Goal: Complete application form

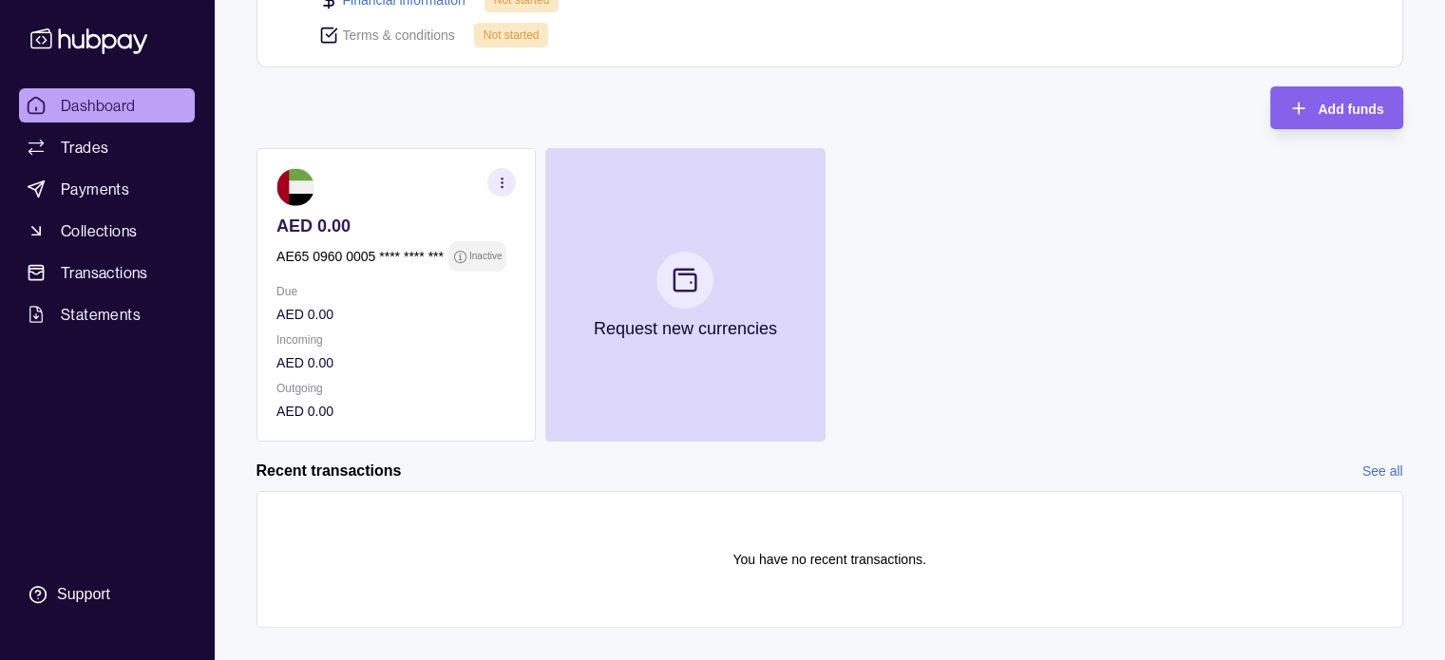
scroll to position [399, 0]
click at [500, 185] on icon "button" at bounding box center [501, 183] width 14 height 14
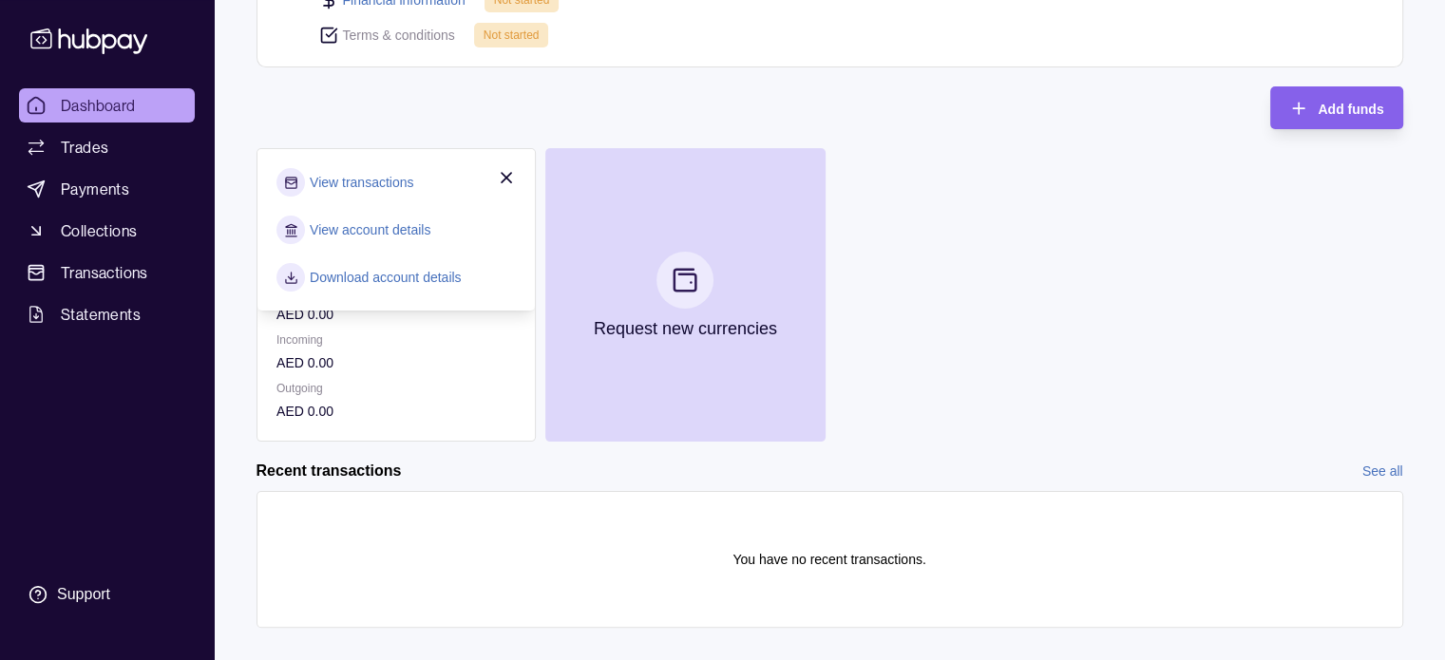
click at [416, 229] on link "View account details" at bounding box center [370, 229] width 121 height 21
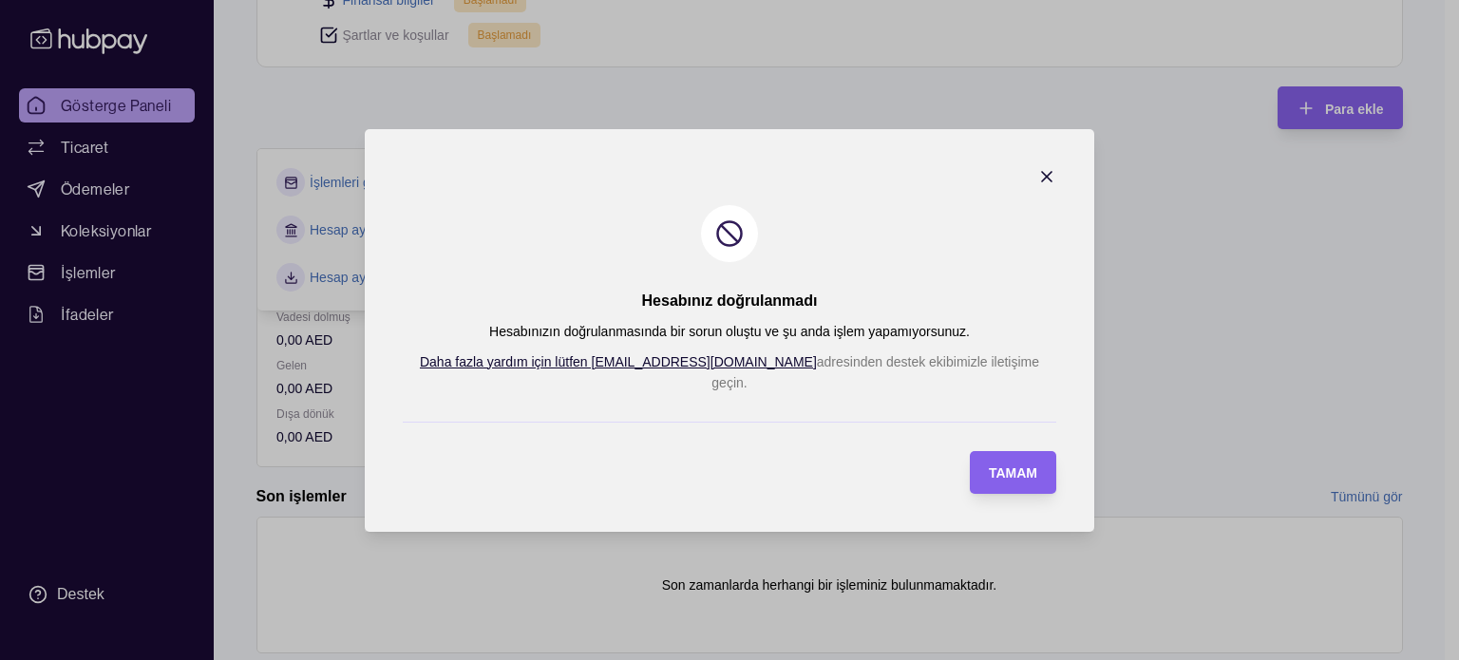
click at [1037, 180] on icon "button" at bounding box center [1046, 176] width 19 height 19
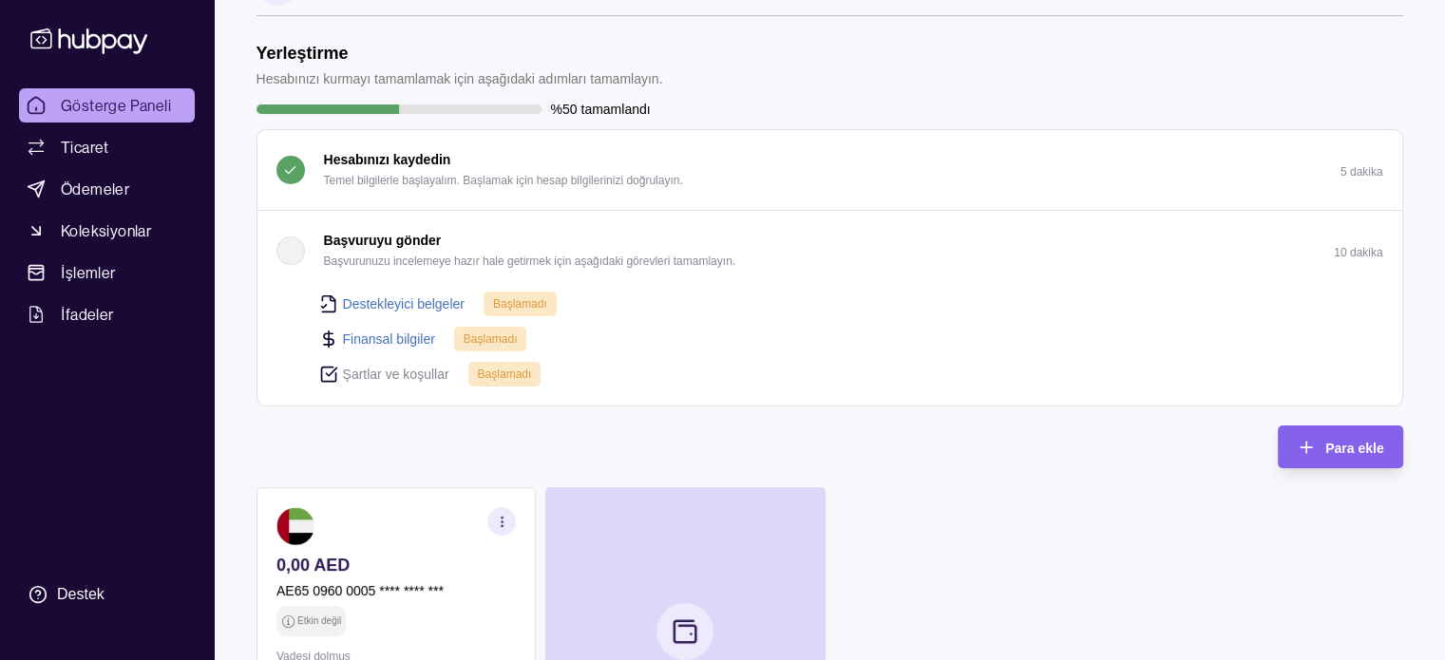
scroll to position [59, 0]
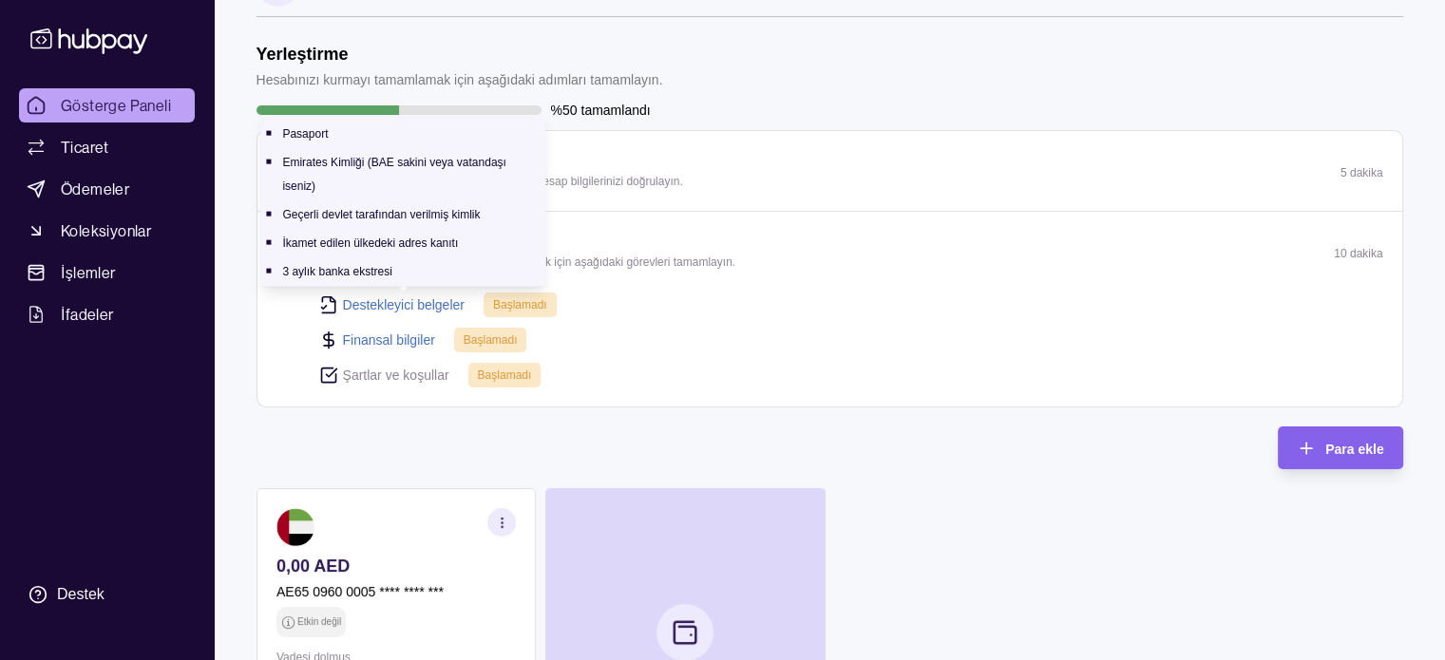
click at [403, 297] on font "Destekleyici belgeler" at bounding box center [404, 304] width 122 height 15
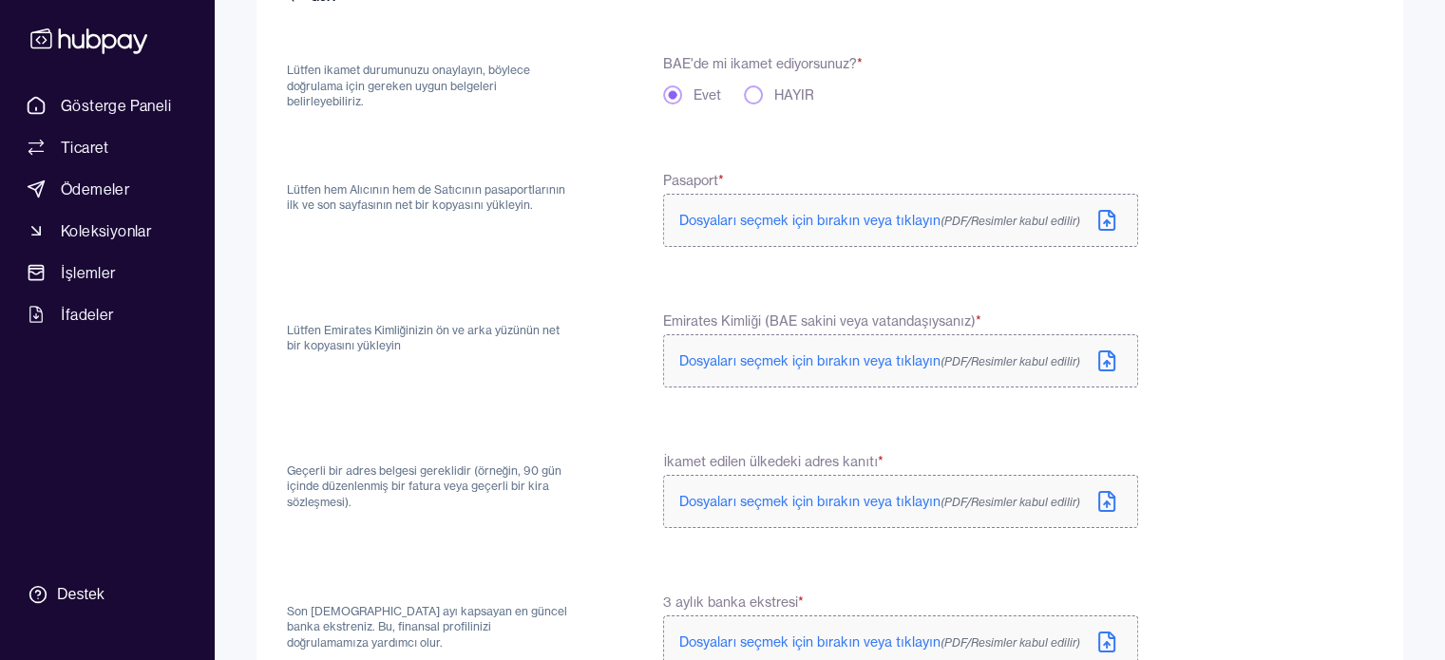
scroll to position [207, 0]
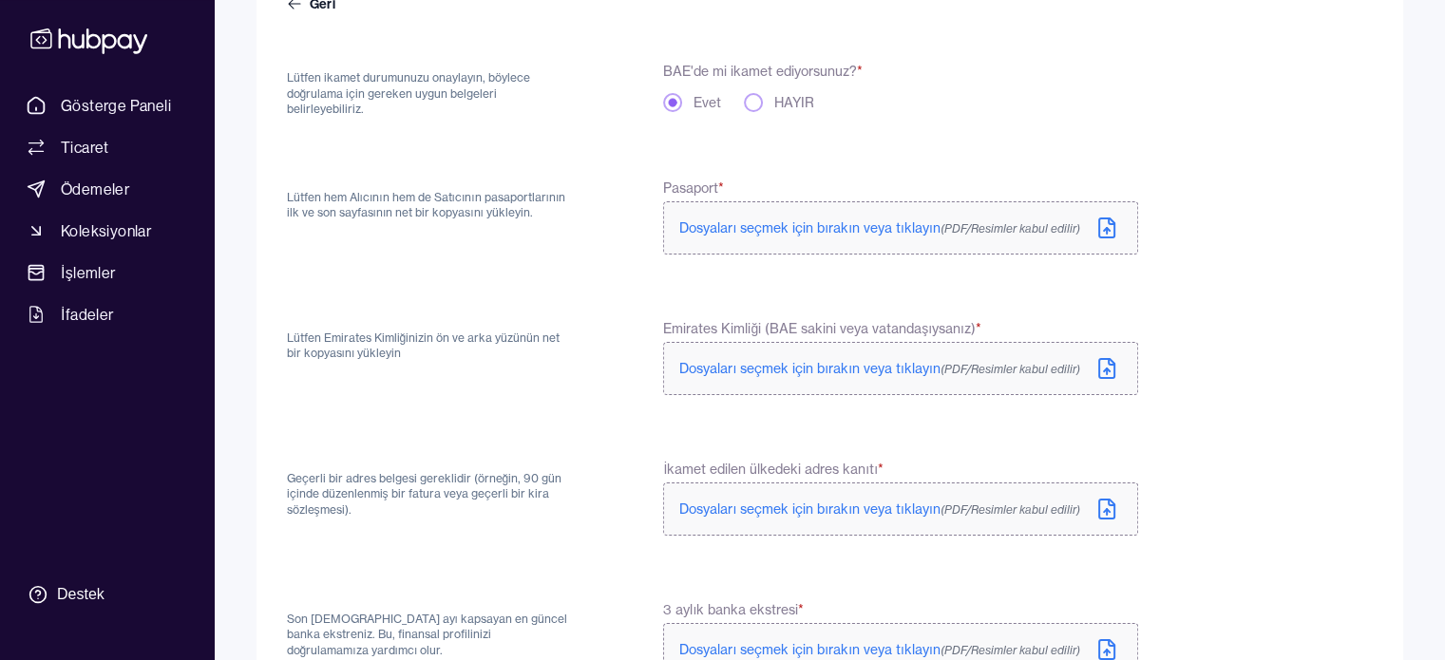
click at [1106, 217] on icon at bounding box center [1106, 228] width 23 height 23
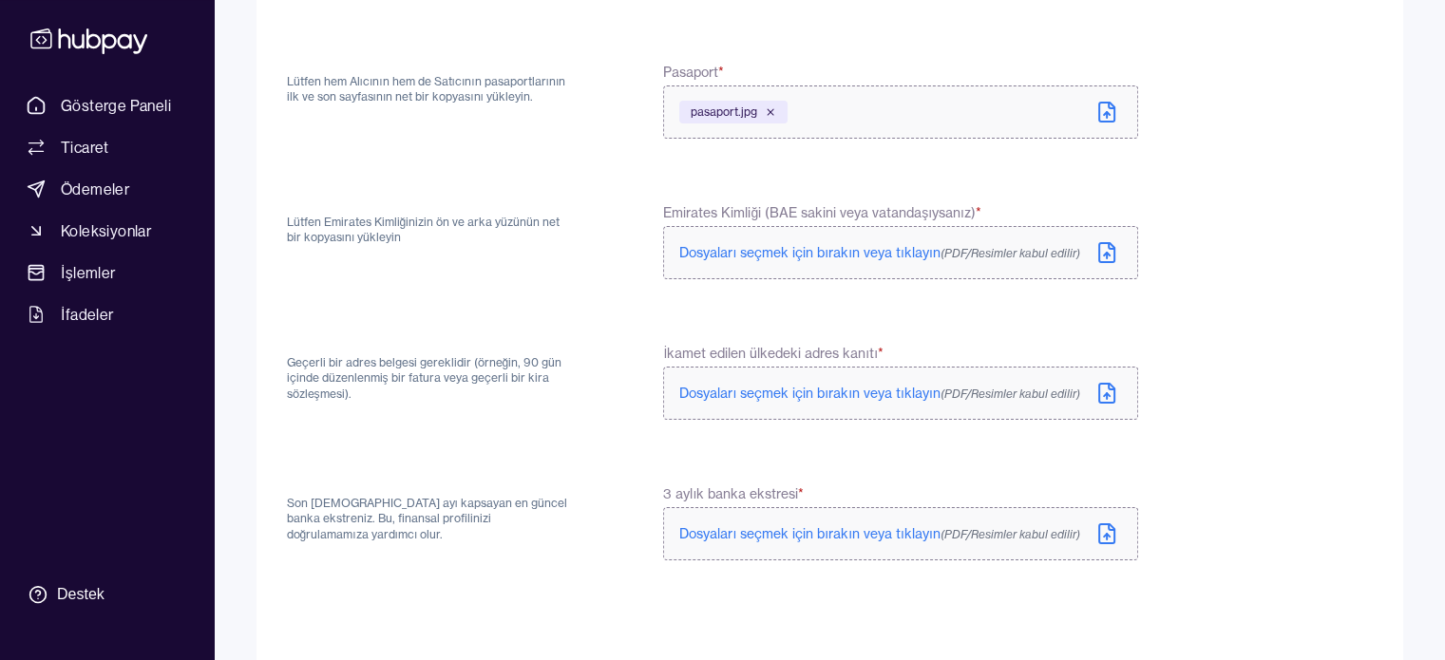
scroll to position [323, 0]
click at [1103, 246] on icon at bounding box center [1106, 252] width 23 height 23
click at [1112, 245] on icon at bounding box center [1106, 252] width 23 height 23
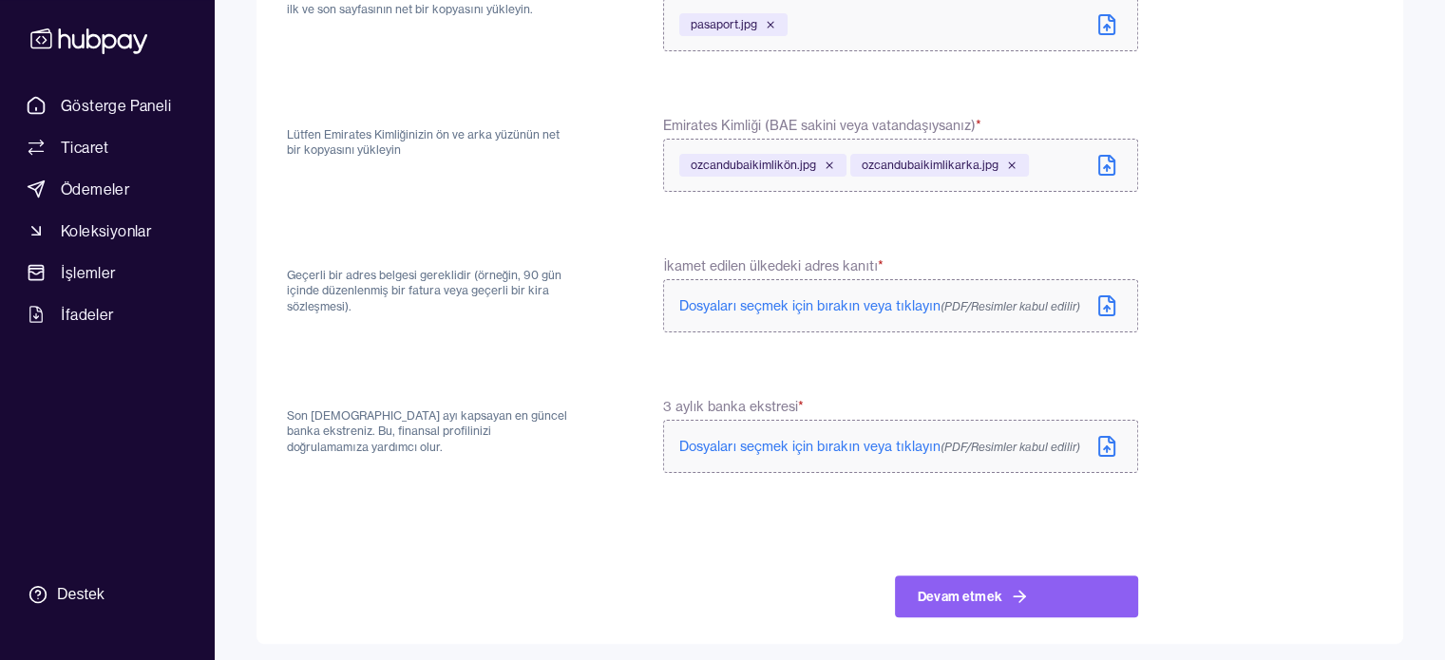
click at [1106, 446] on icon at bounding box center [1107, 447] width 6 height 3
click at [1106, 306] on icon at bounding box center [1107, 307] width 6 height 3
click at [1113, 442] on icon at bounding box center [1106, 446] width 15 height 19
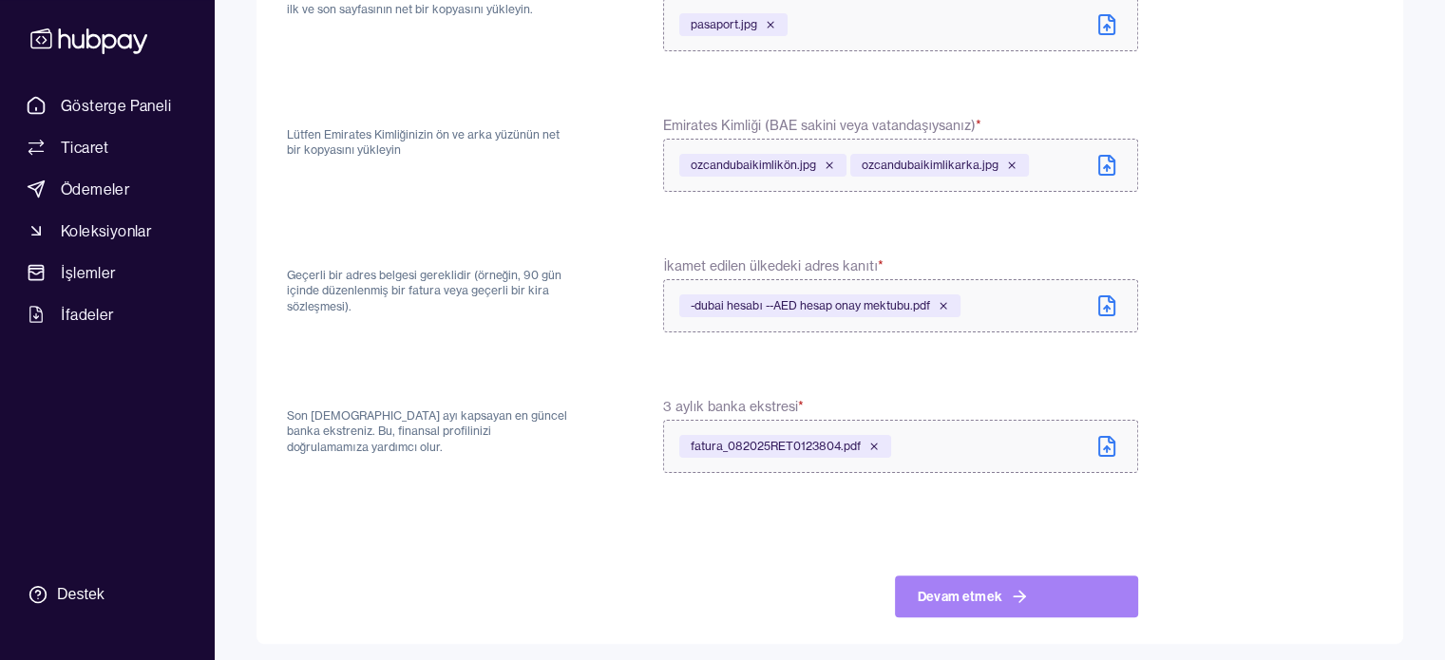
click at [948, 588] on font "Devam etmek" at bounding box center [959, 596] width 85 height 17
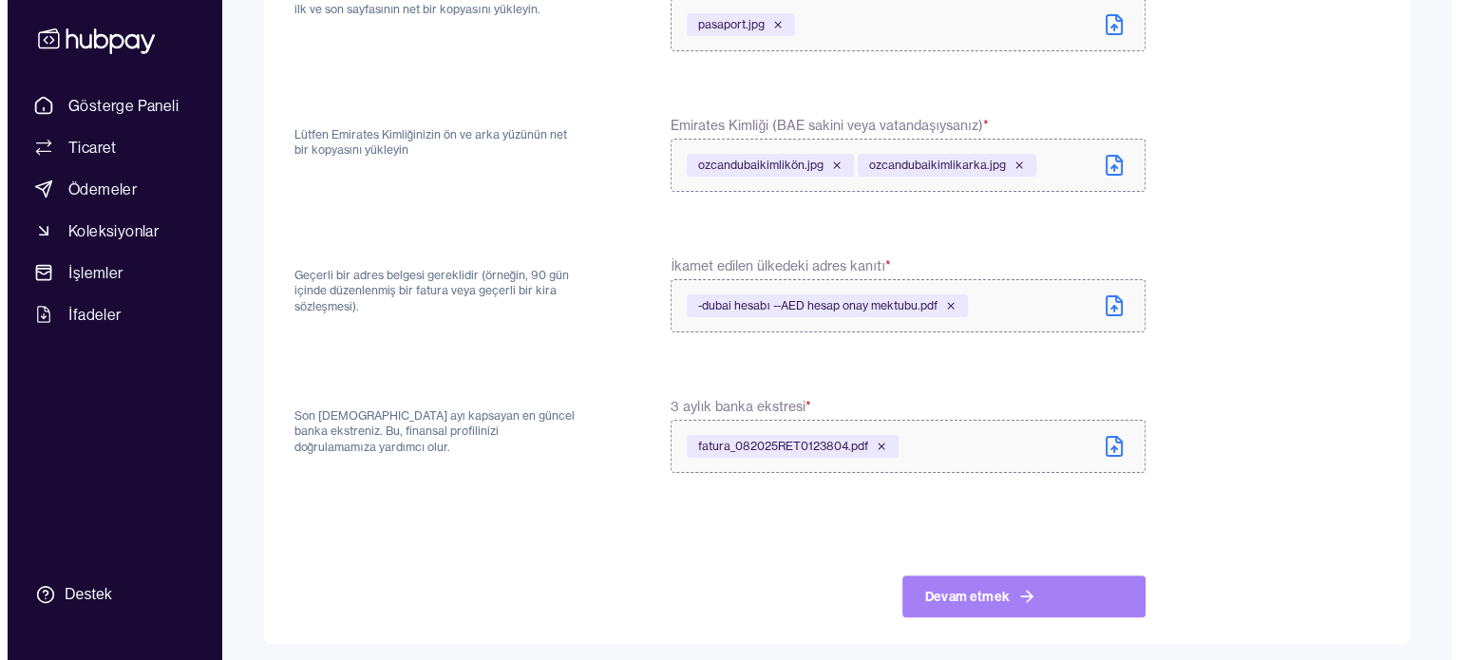
scroll to position [0, 0]
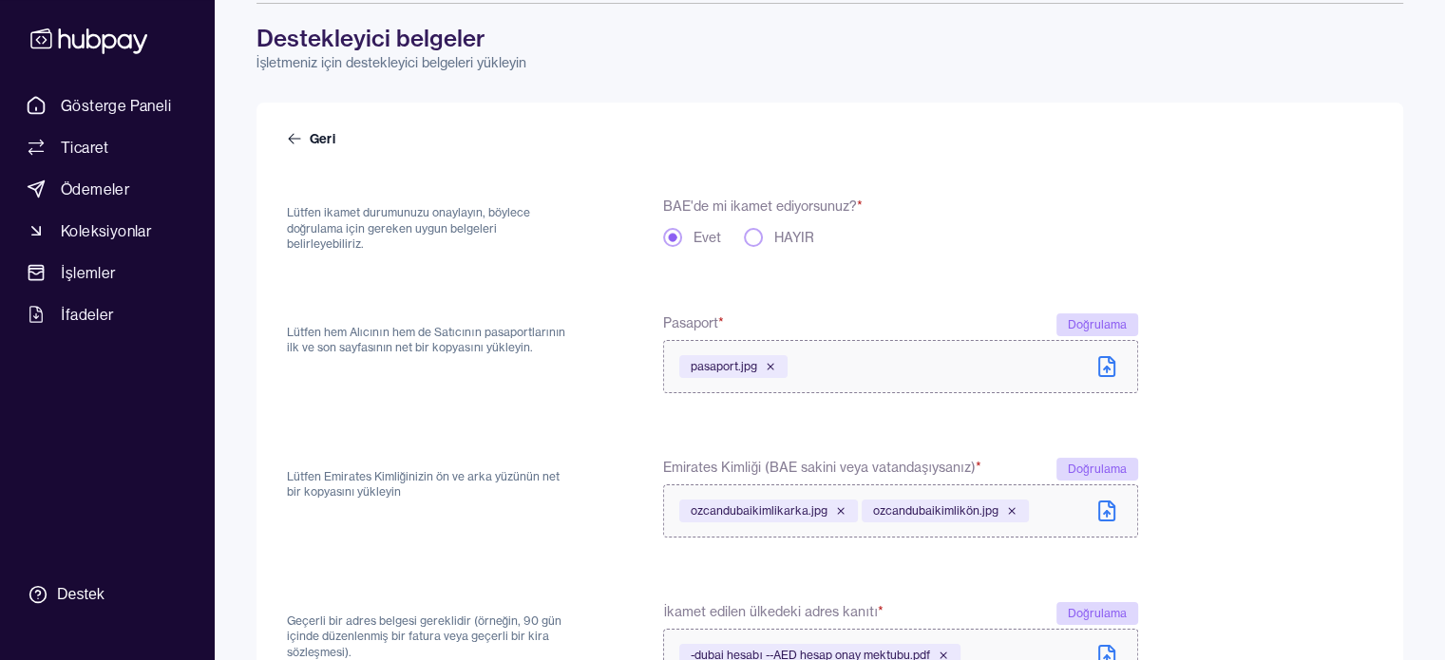
scroll to position [426, 0]
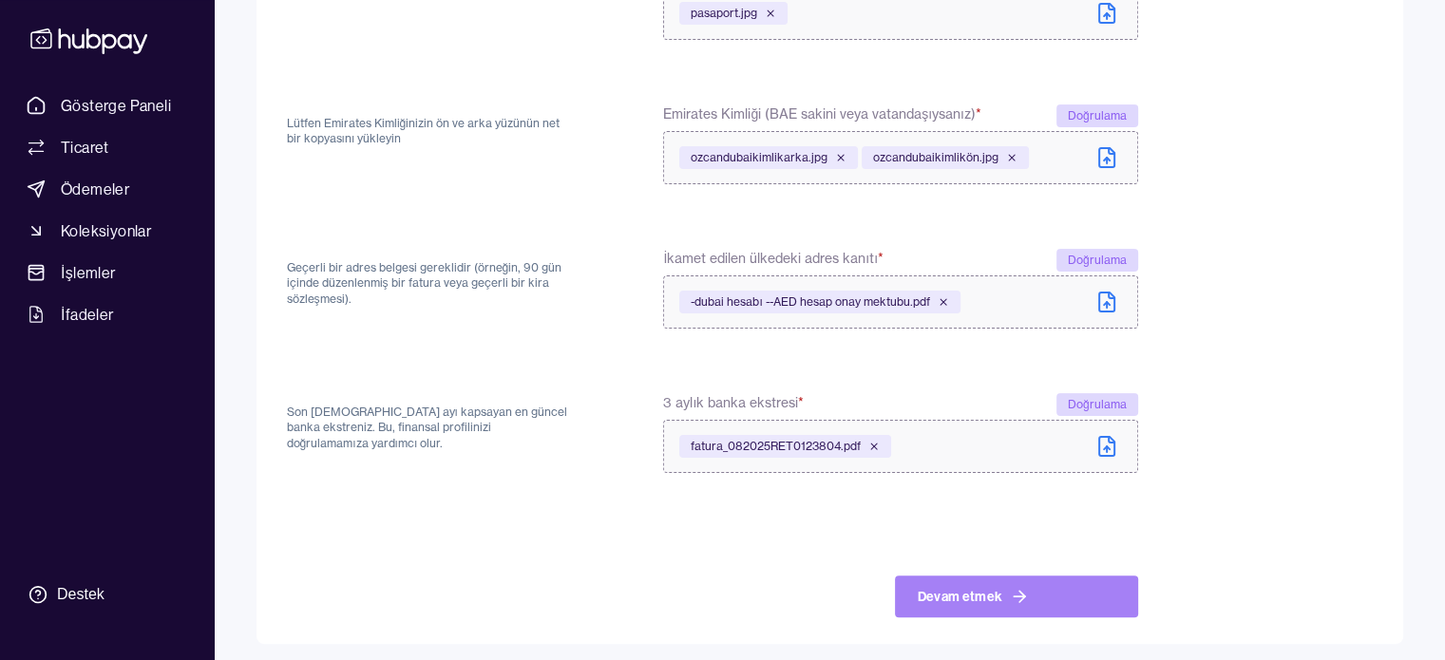
click at [959, 589] on font "Devam etmek" at bounding box center [959, 596] width 85 height 17
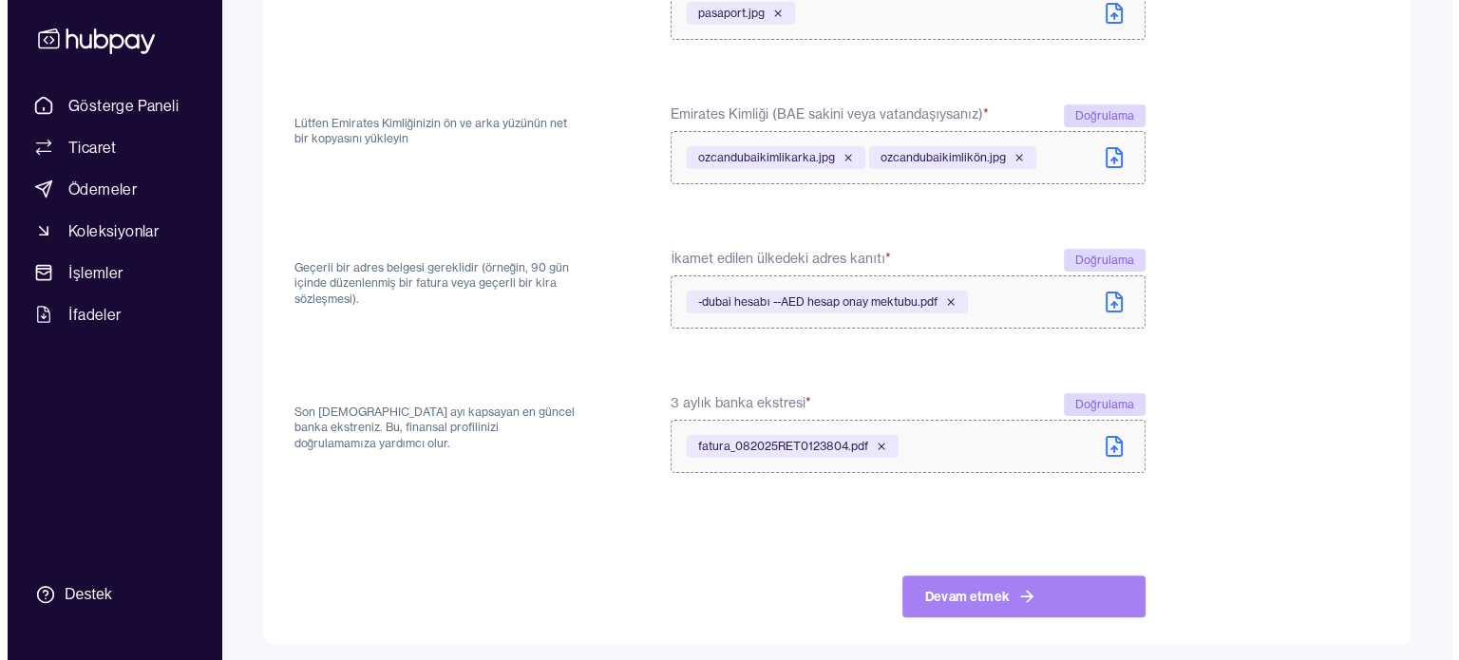
scroll to position [0, 0]
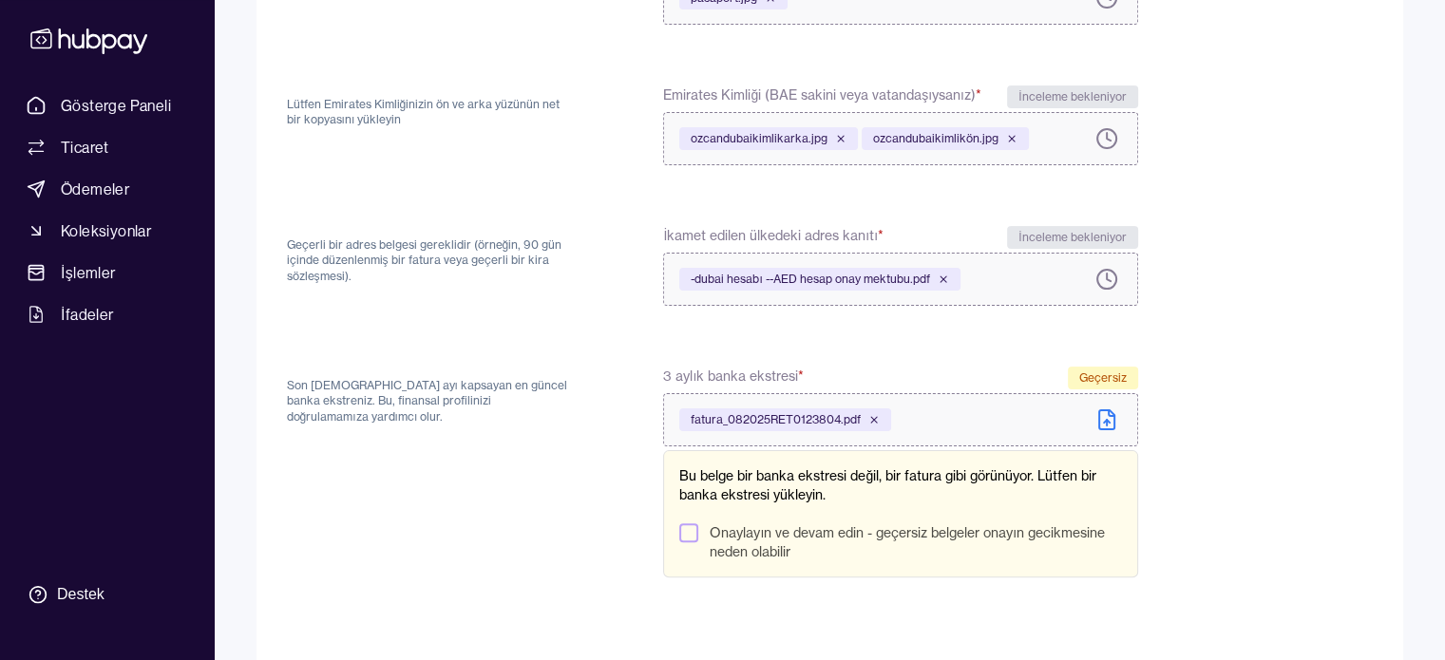
scroll to position [441, 0]
click at [1104, 420] on icon at bounding box center [1107, 421] width 6 height 3
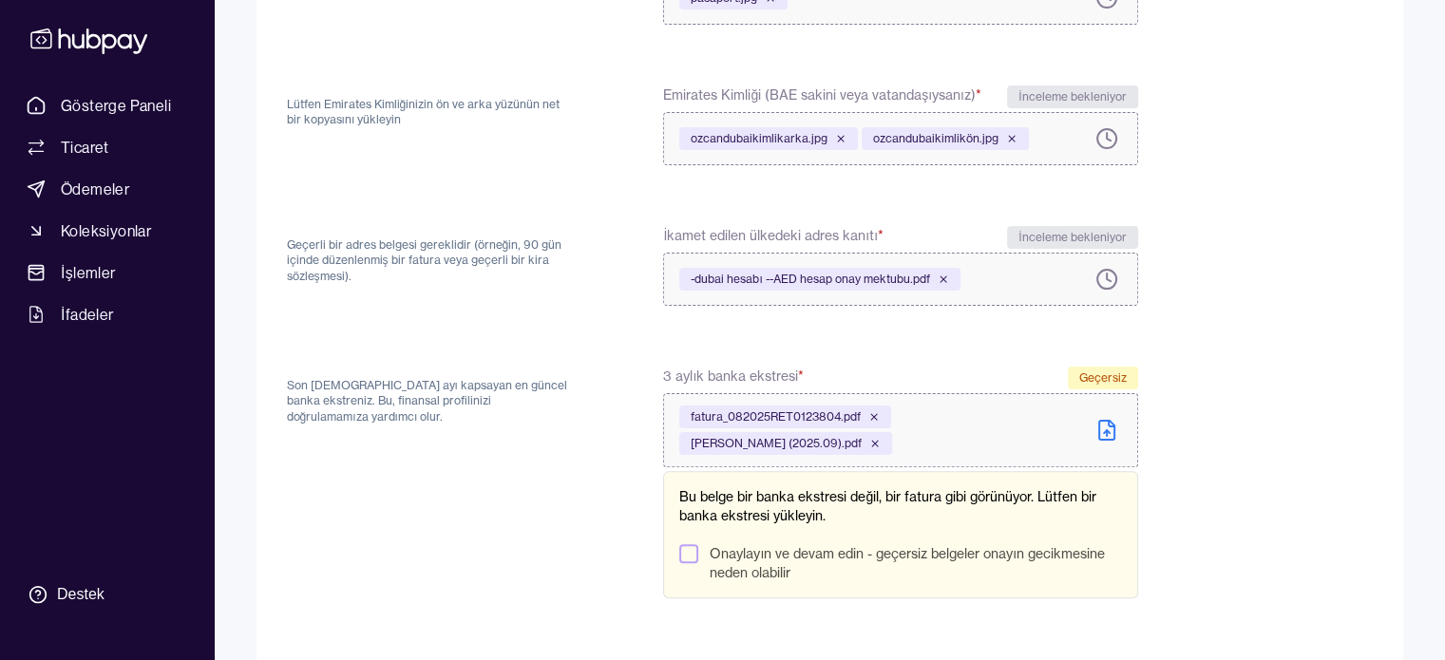
click at [866, 417] on div "fatura_082025RET0123804.pdf" at bounding box center [785, 417] width 212 height 23
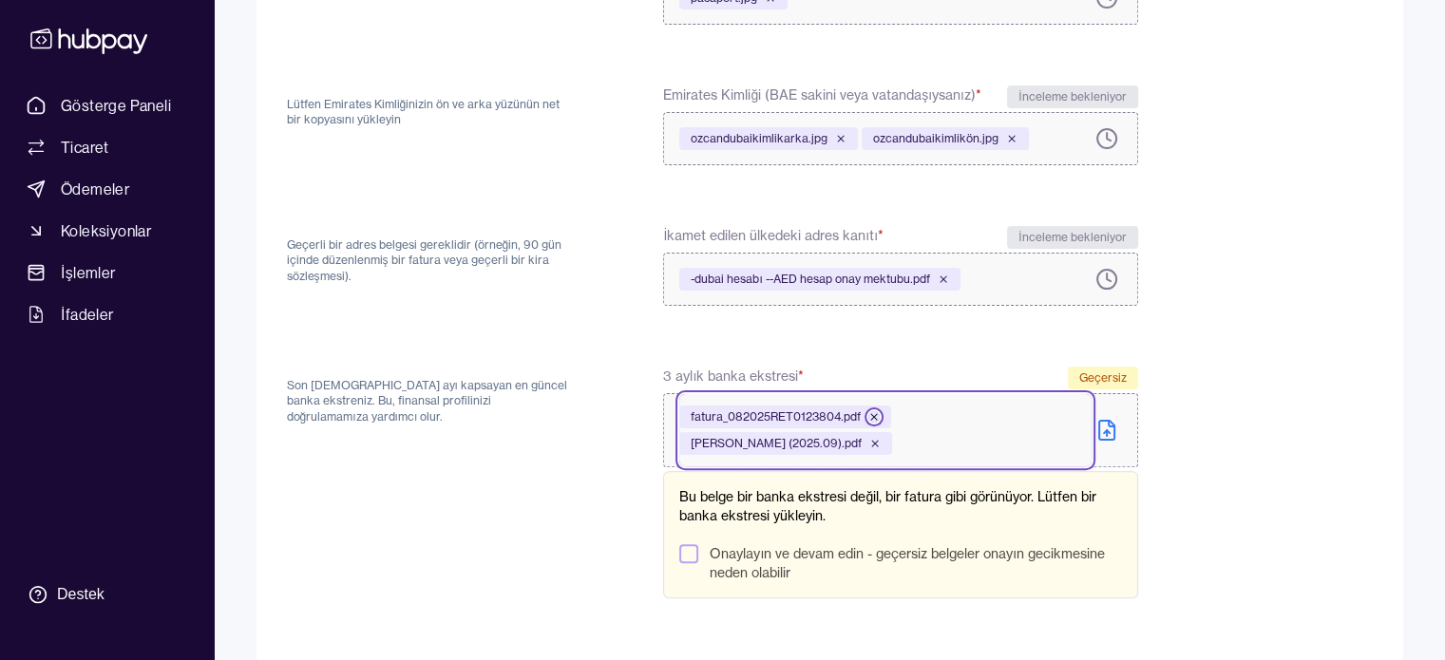
click at [870, 411] on icon at bounding box center [873, 416] width 11 height 11
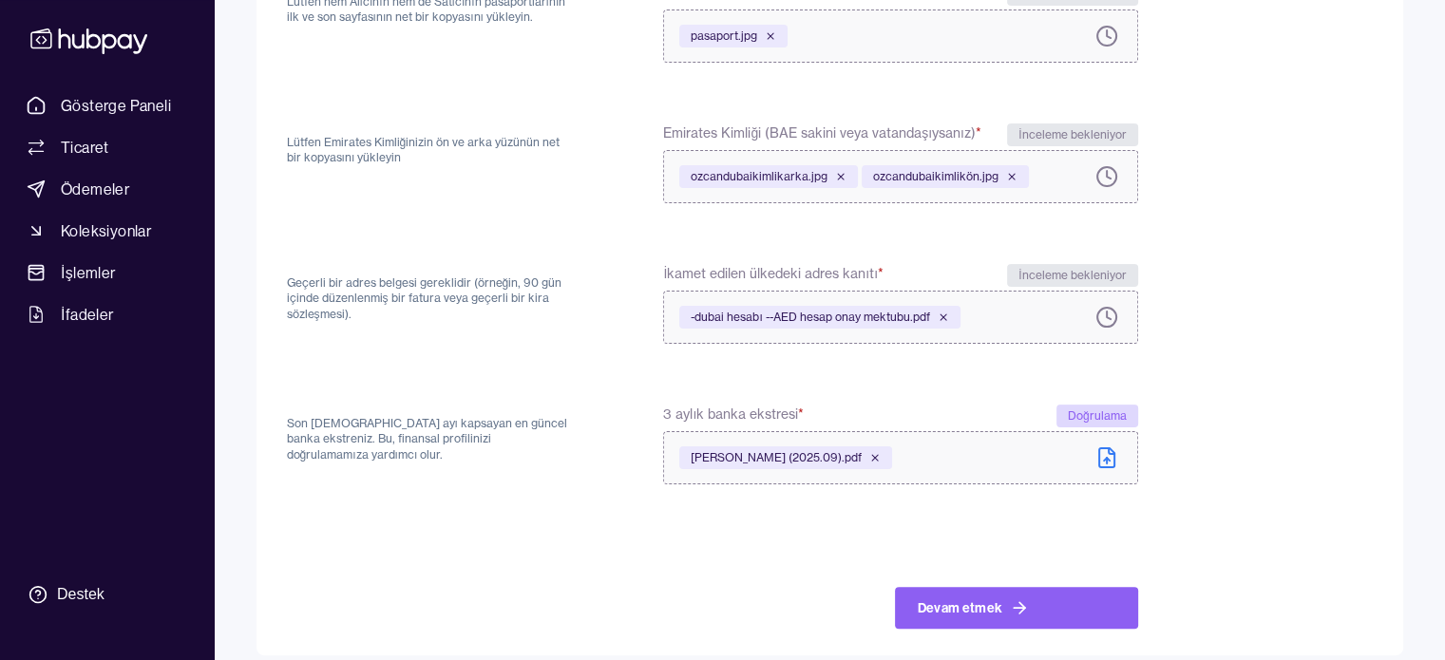
scroll to position [414, 0]
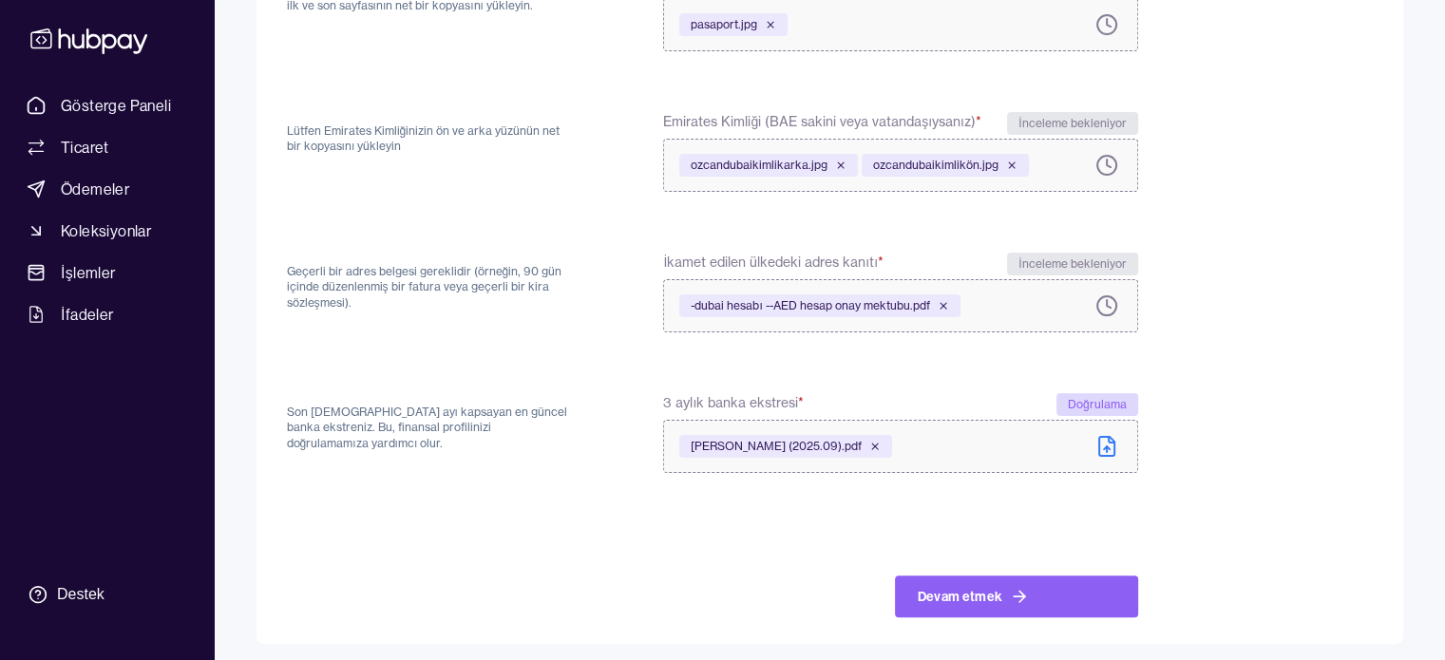
click at [1087, 397] on font "Doğrulama" at bounding box center [1097, 404] width 59 height 14
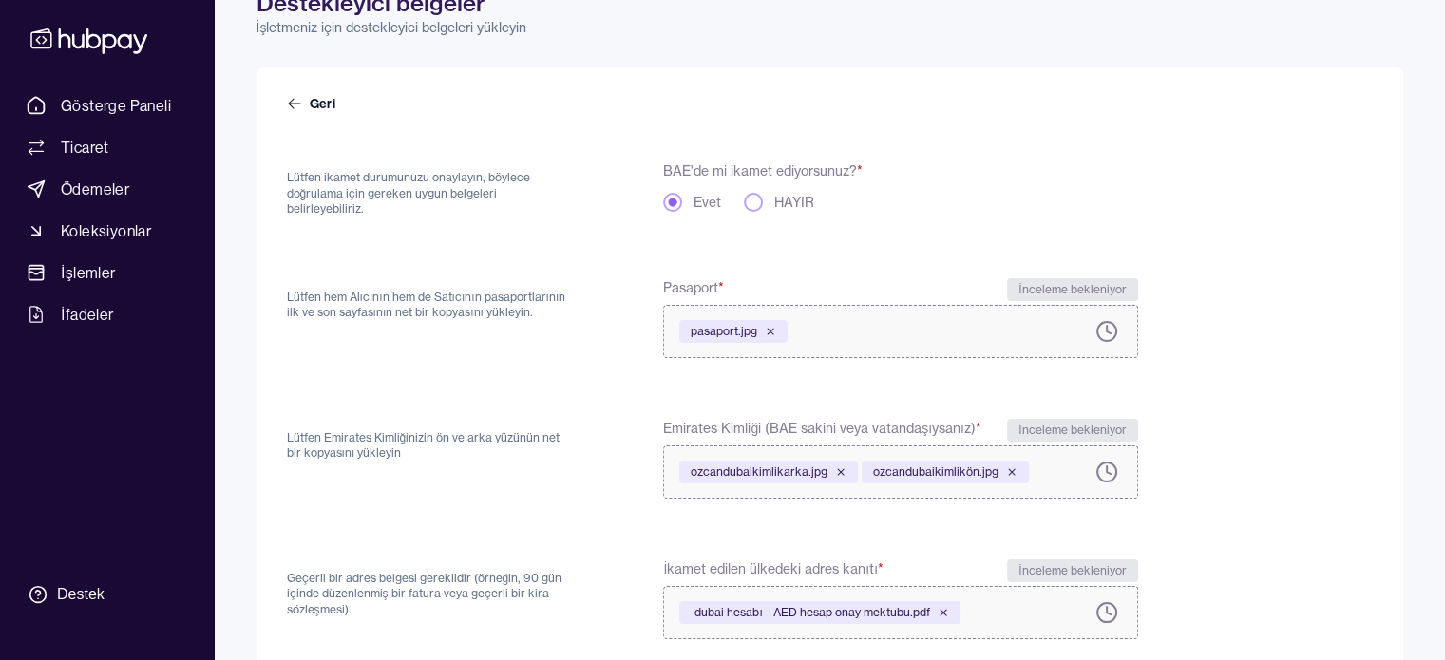
scroll to position [0, 0]
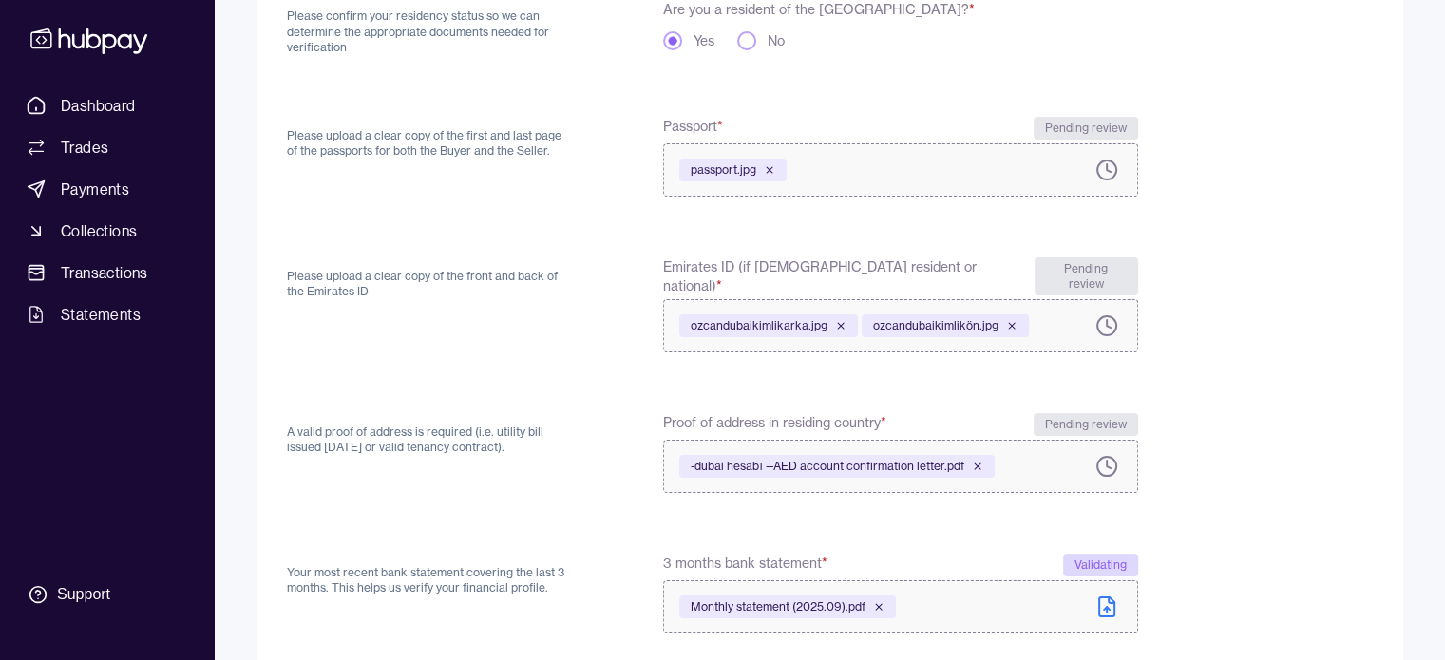
scroll to position [420, 0]
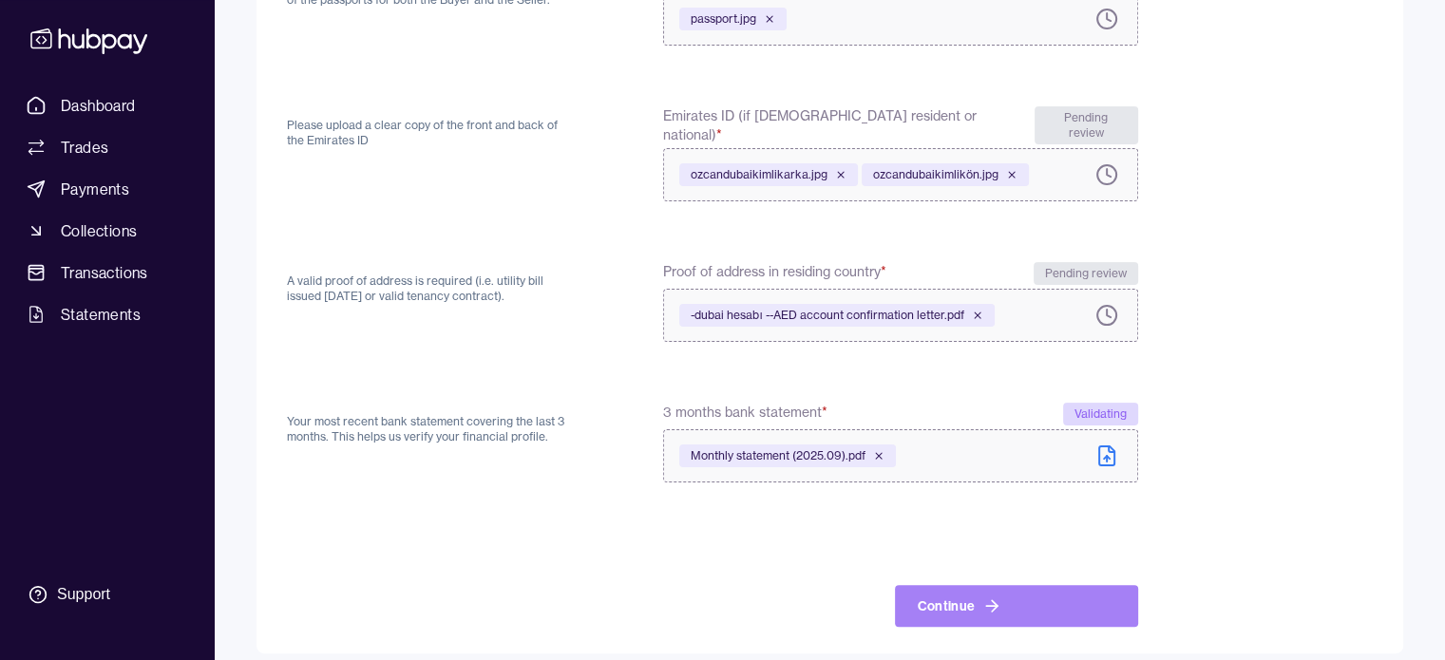
click at [938, 596] on button "Continue" at bounding box center [1016, 606] width 243 height 42
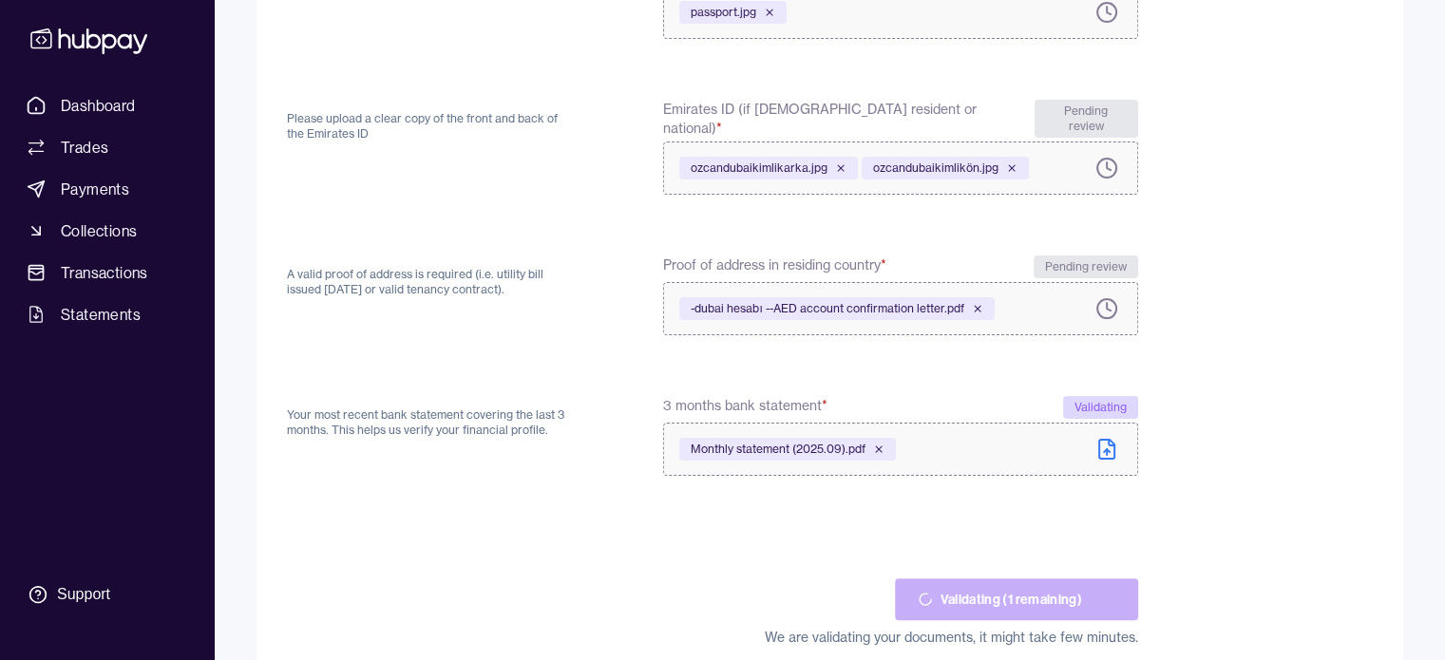
scroll to position [446, 0]
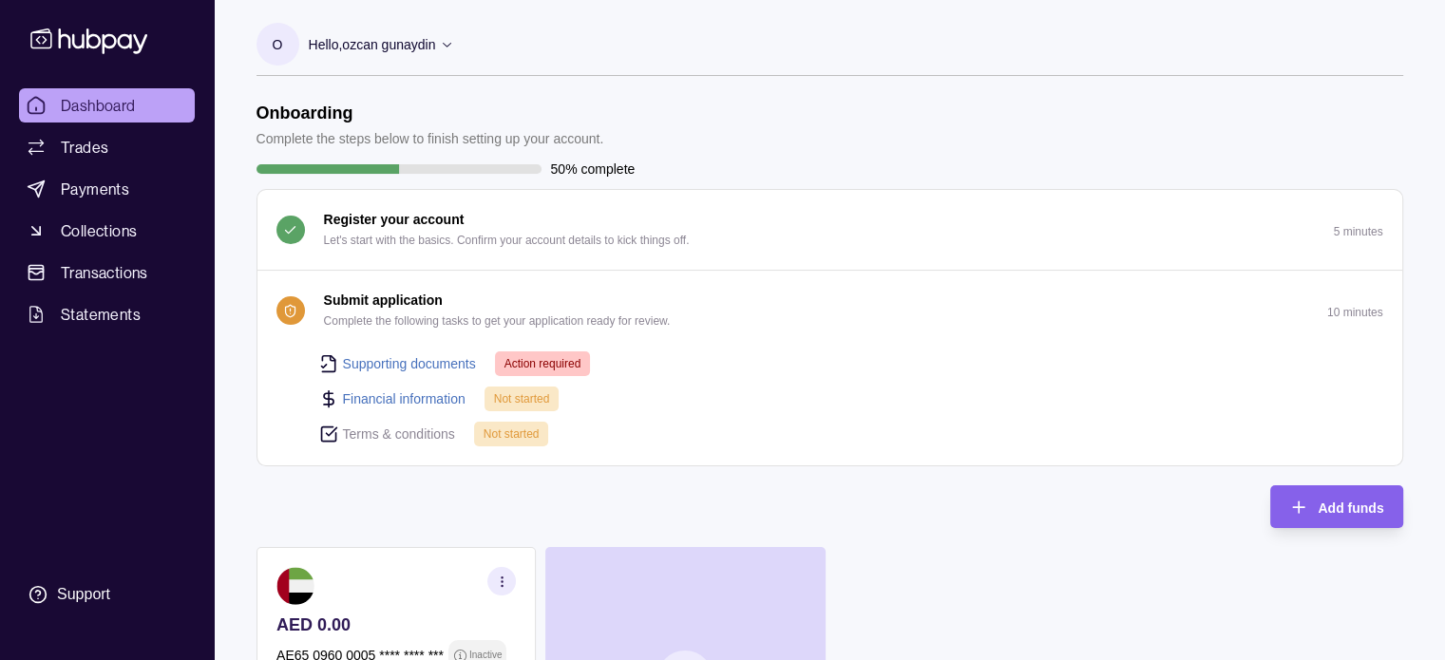
click at [761, 282] on button "Submit application Complete the following tasks to get your application ready f…" at bounding box center [829, 311] width 1144 height 80
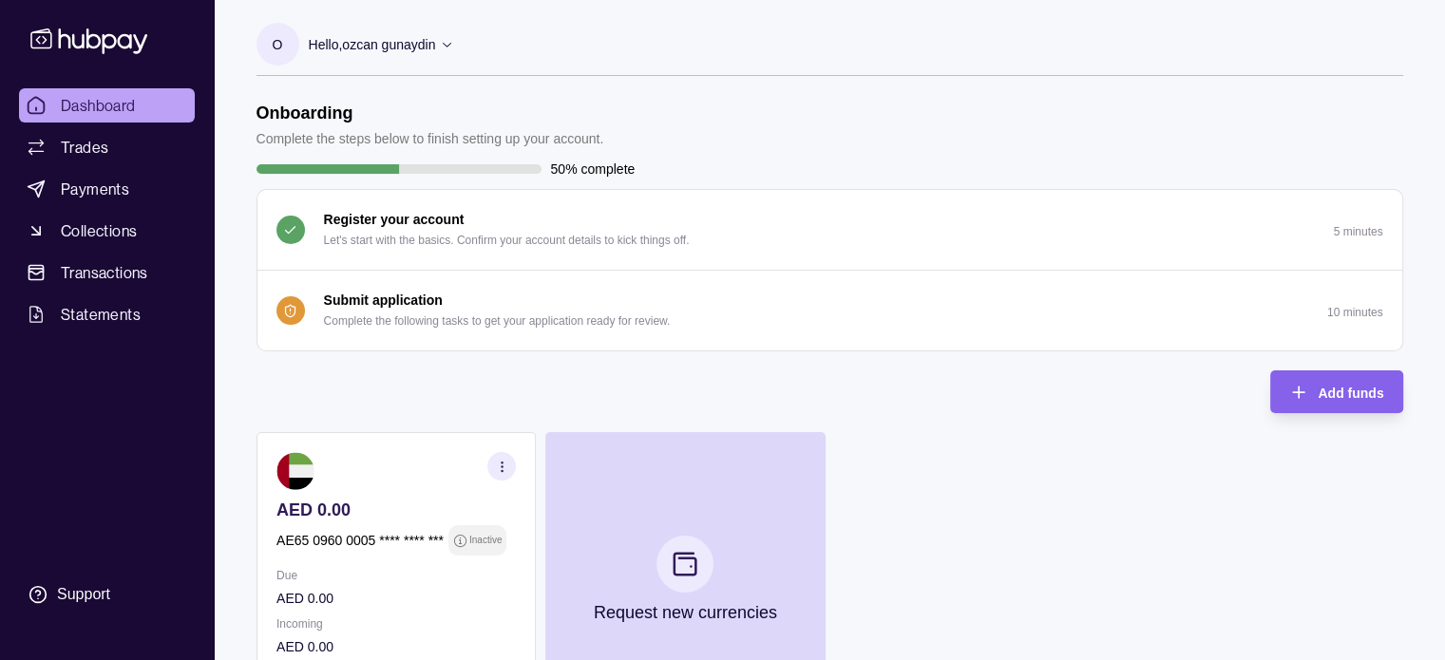
click at [761, 282] on button "Submit application Complete the following tasks to get your application ready f…" at bounding box center [829, 311] width 1144 height 80
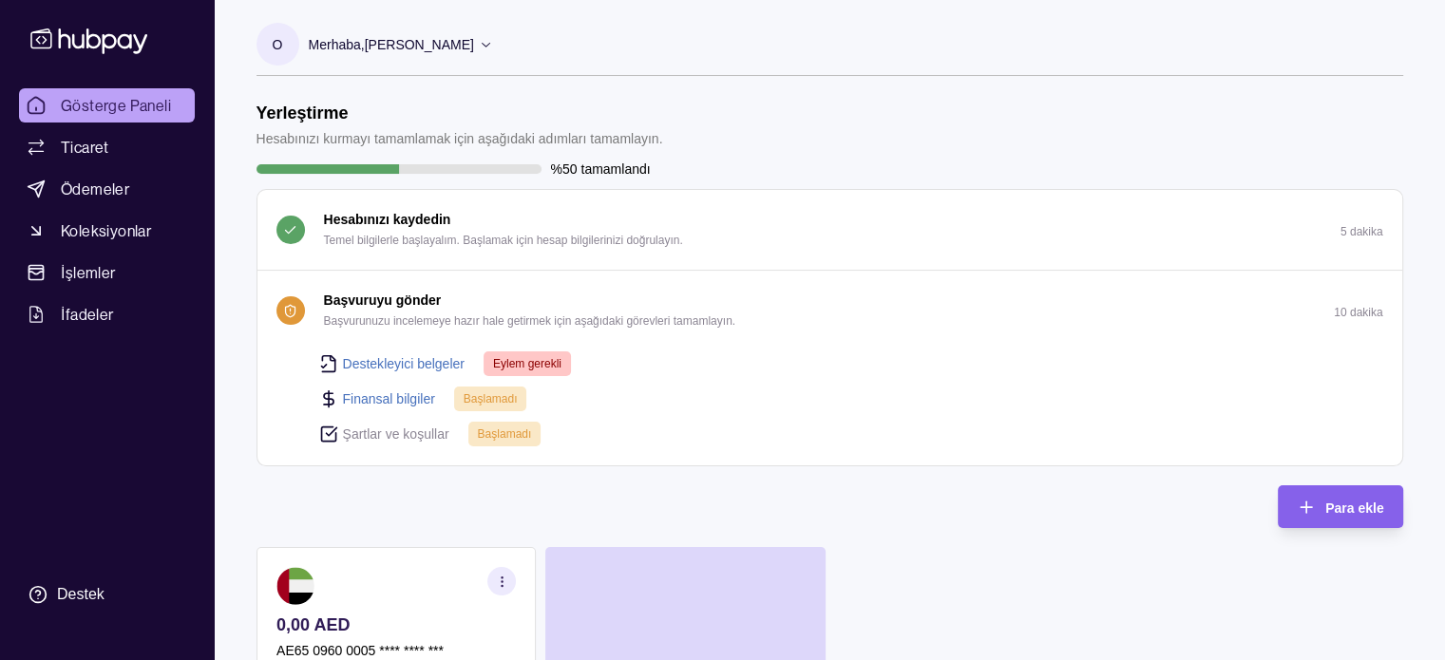
scroll to position [93, 0]
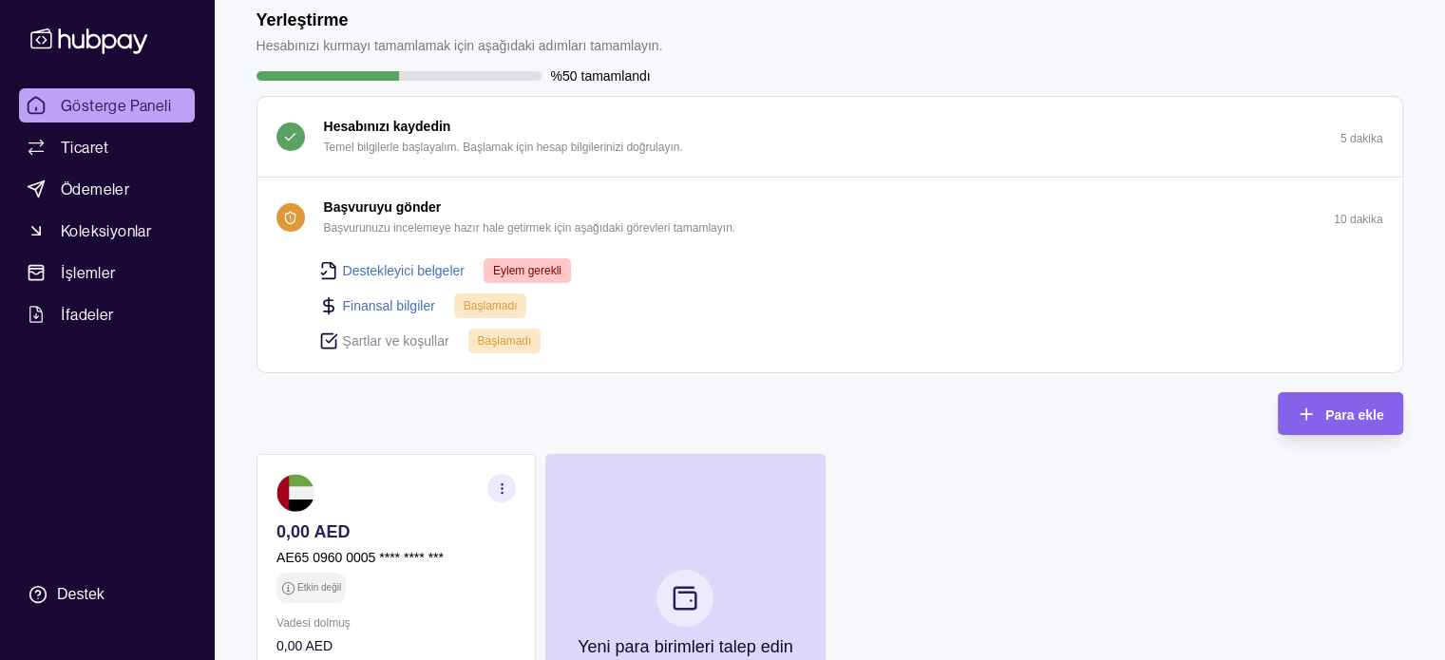
click at [430, 270] on font "Destekleyici belgeler" at bounding box center [404, 270] width 122 height 15
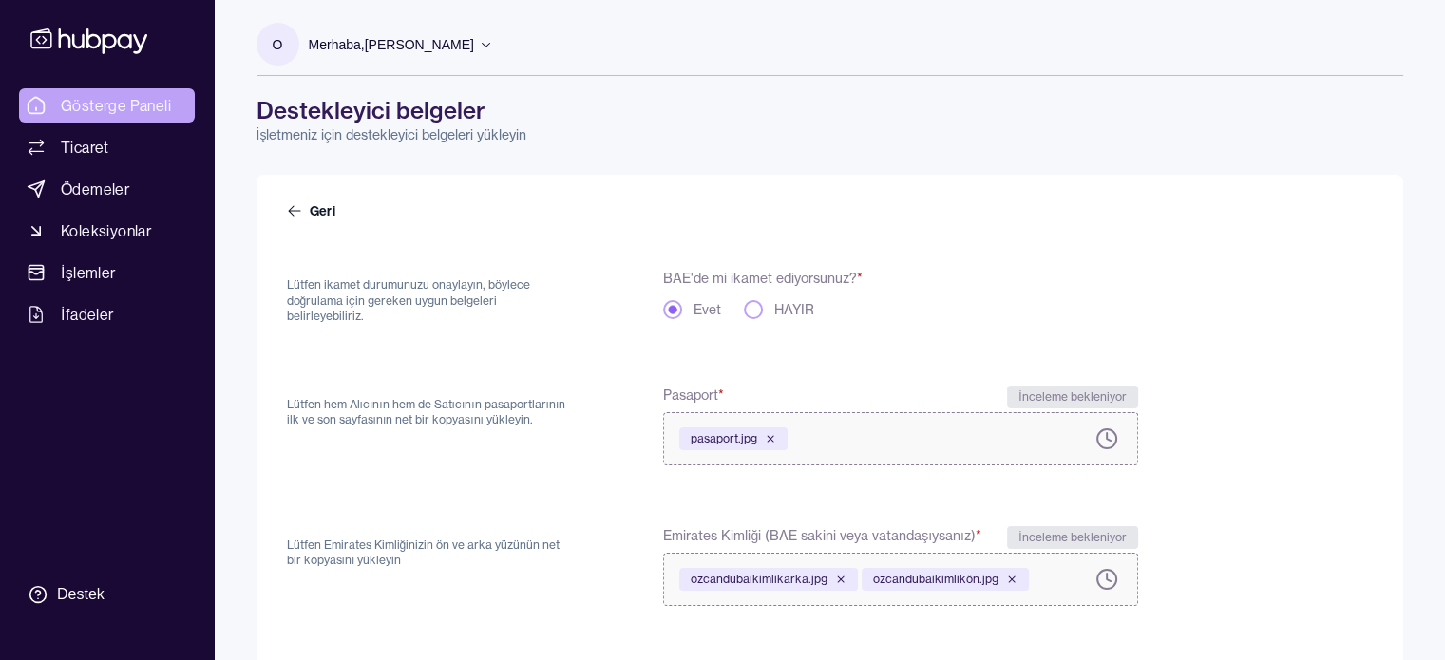
click at [91, 92] on link "Gösterge Paneli" at bounding box center [107, 105] width 176 height 34
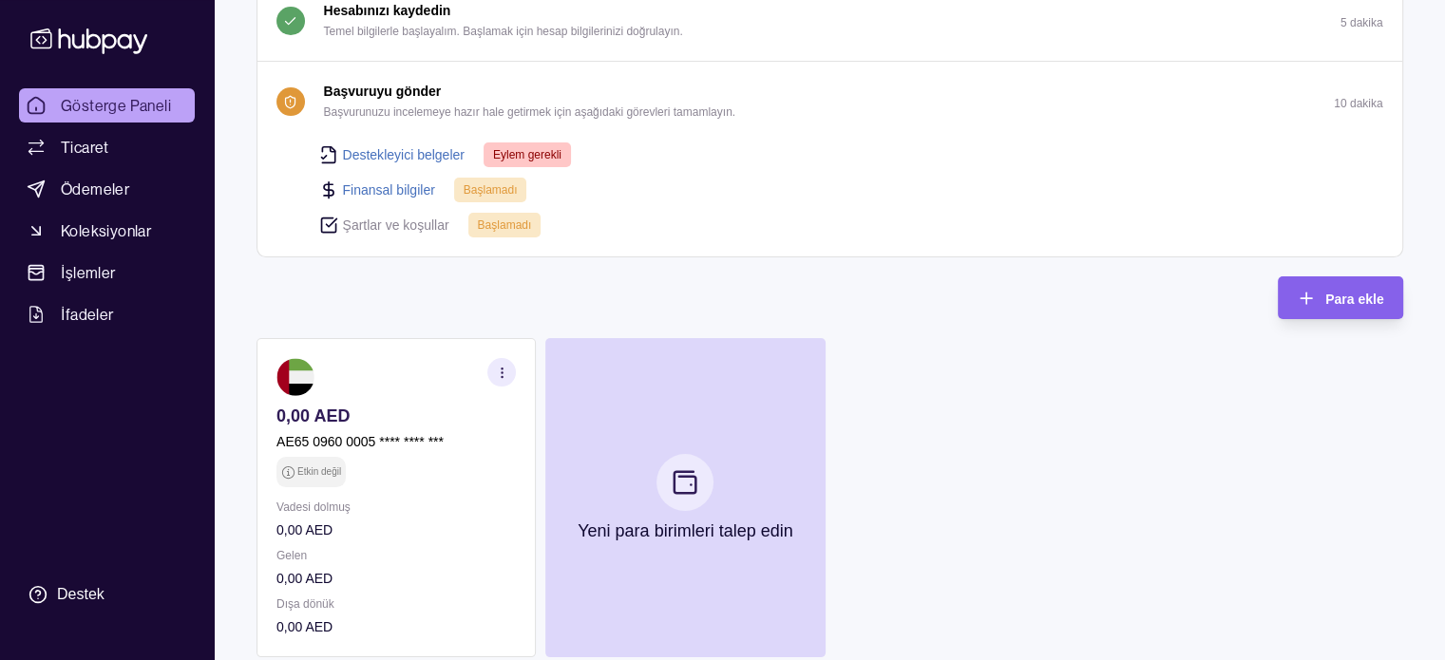
scroll to position [308, 0]
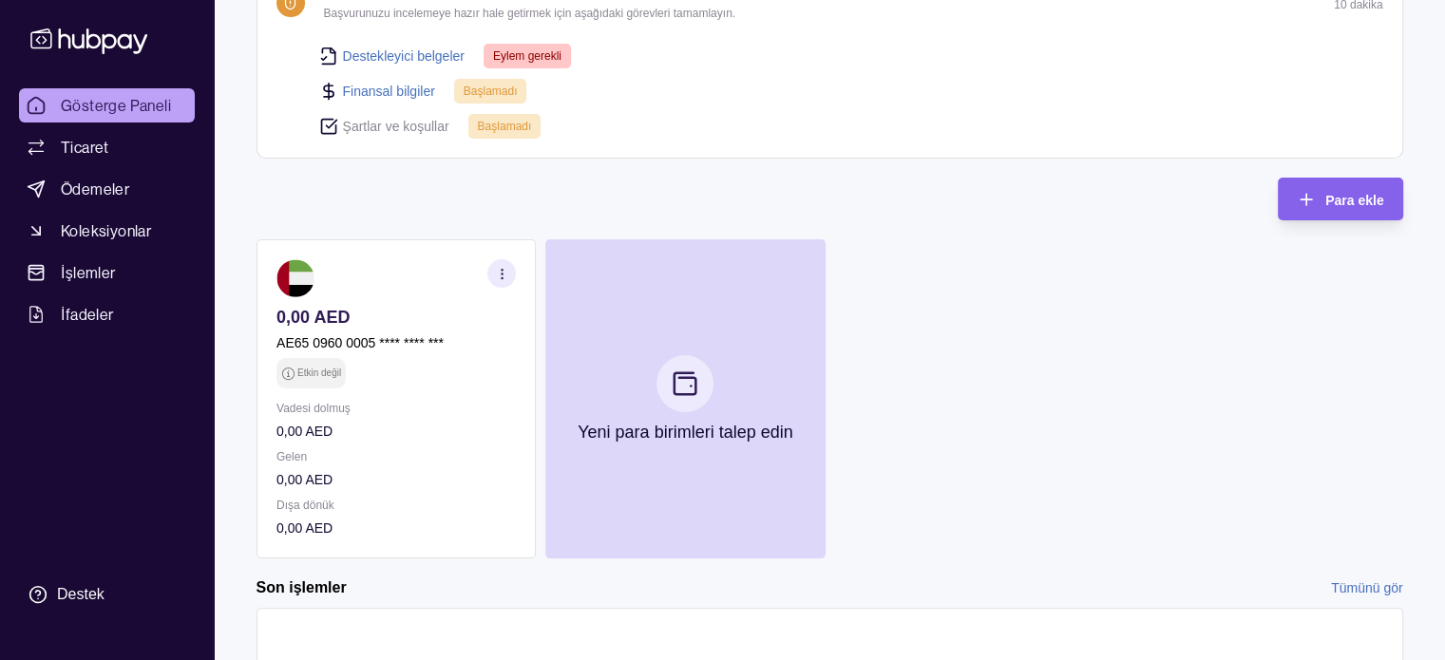
click at [505, 267] on icon "button" at bounding box center [501, 274] width 14 height 14
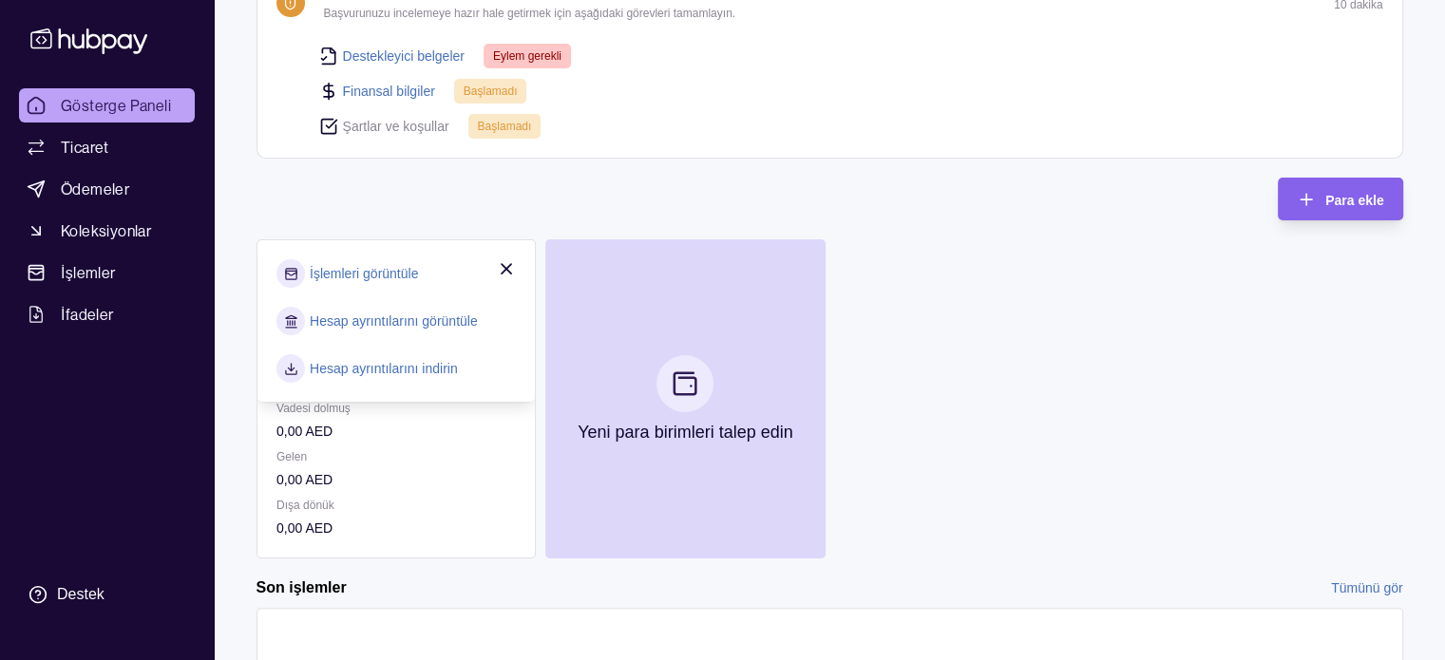
click at [422, 272] on section "İşlemleri görüntüle" at bounding box center [395, 273] width 239 height 28
click at [386, 319] on font "Hesap ayrıntılarını görüntüle" at bounding box center [394, 320] width 168 height 15
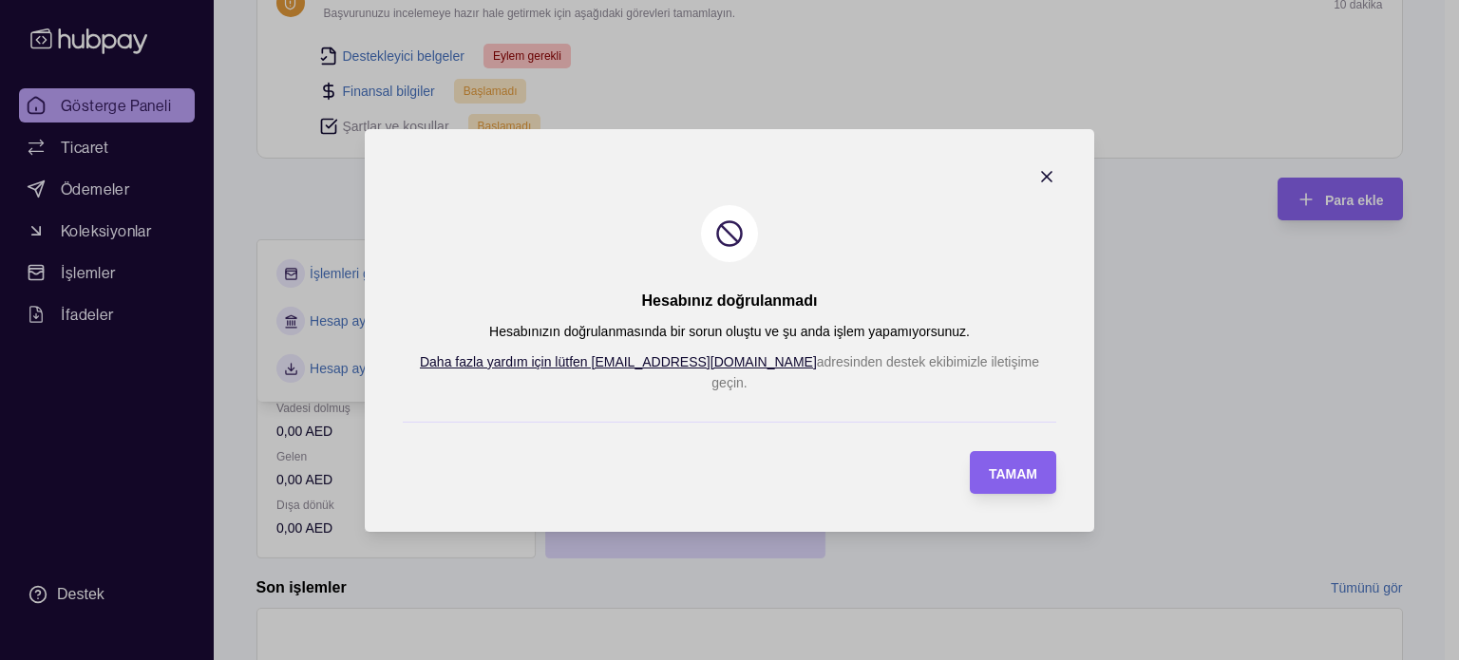
click at [1037, 186] on icon "button" at bounding box center [1046, 176] width 19 height 19
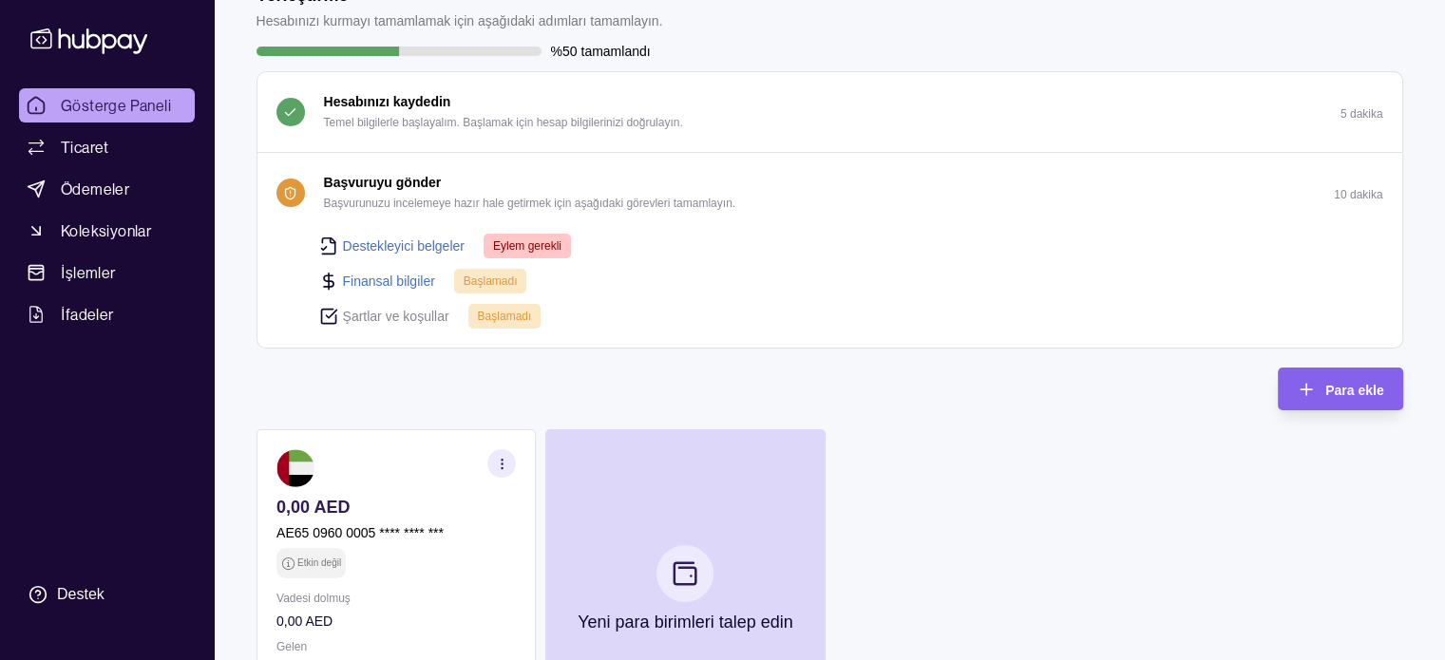
scroll to position [118, 0]
click at [397, 282] on font "Finansal bilgiler" at bounding box center [389, 281] width 92 height 15
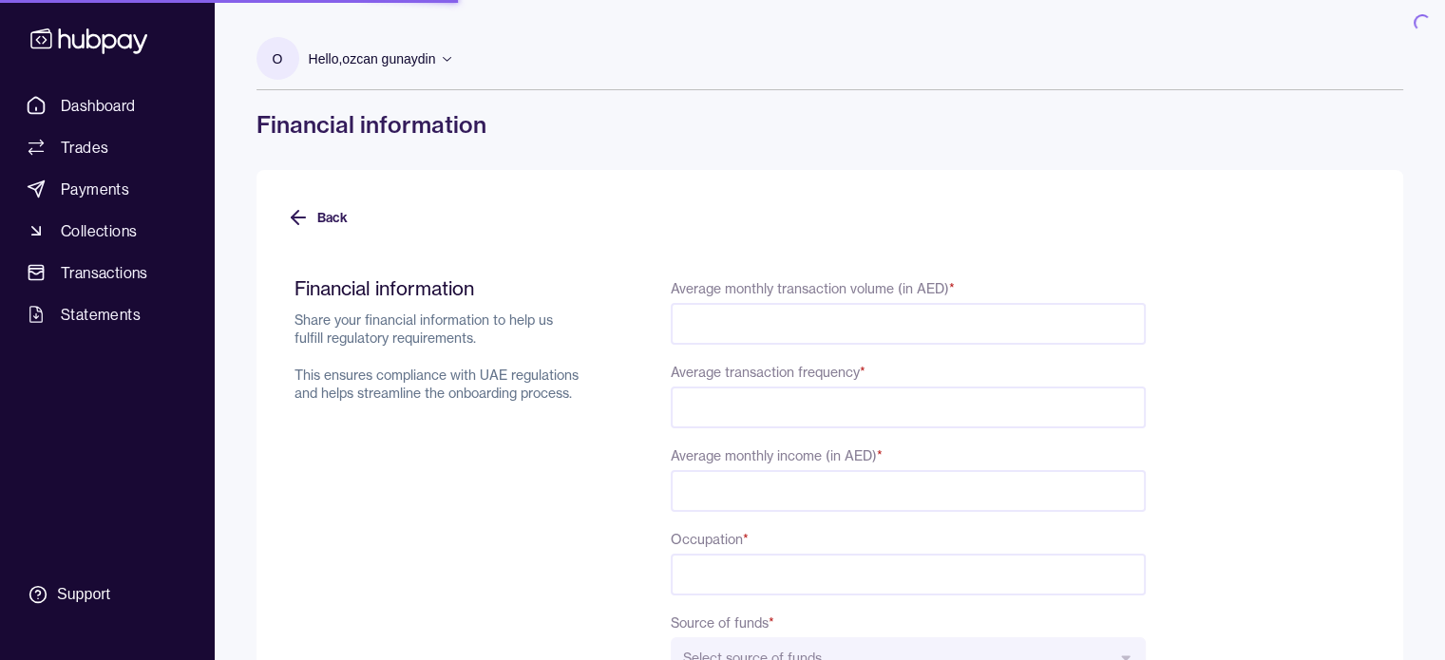
select select "*****"
type input "*"
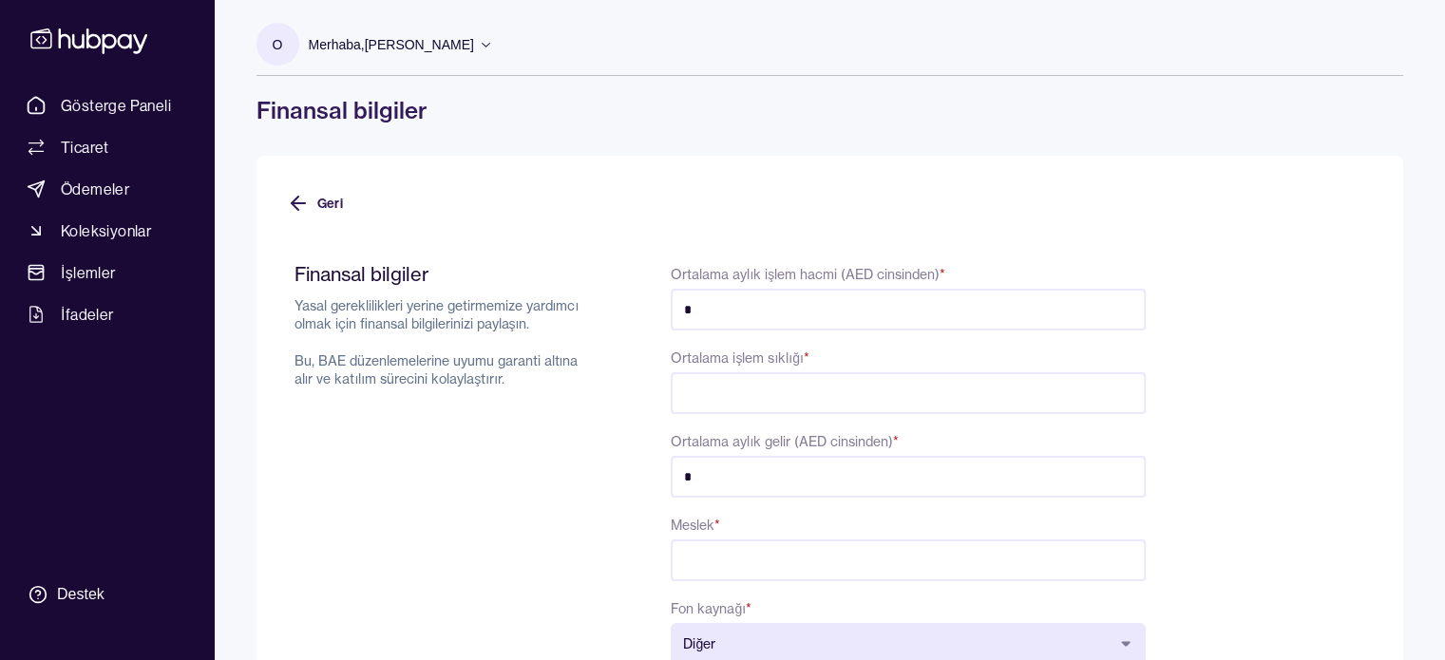
scroll to position [110, 0]
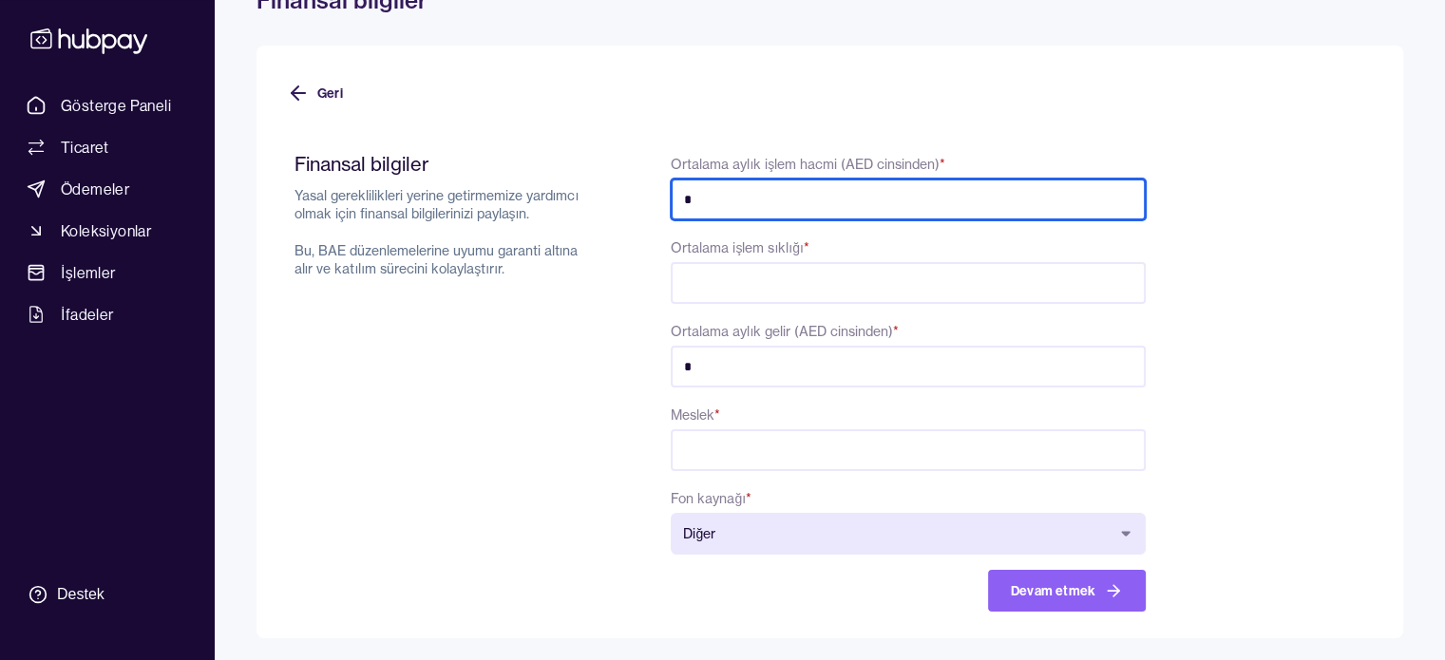
click at [696, 193] on input "*" at bounding box center [908, 200] width 474 height 42
type input "******"
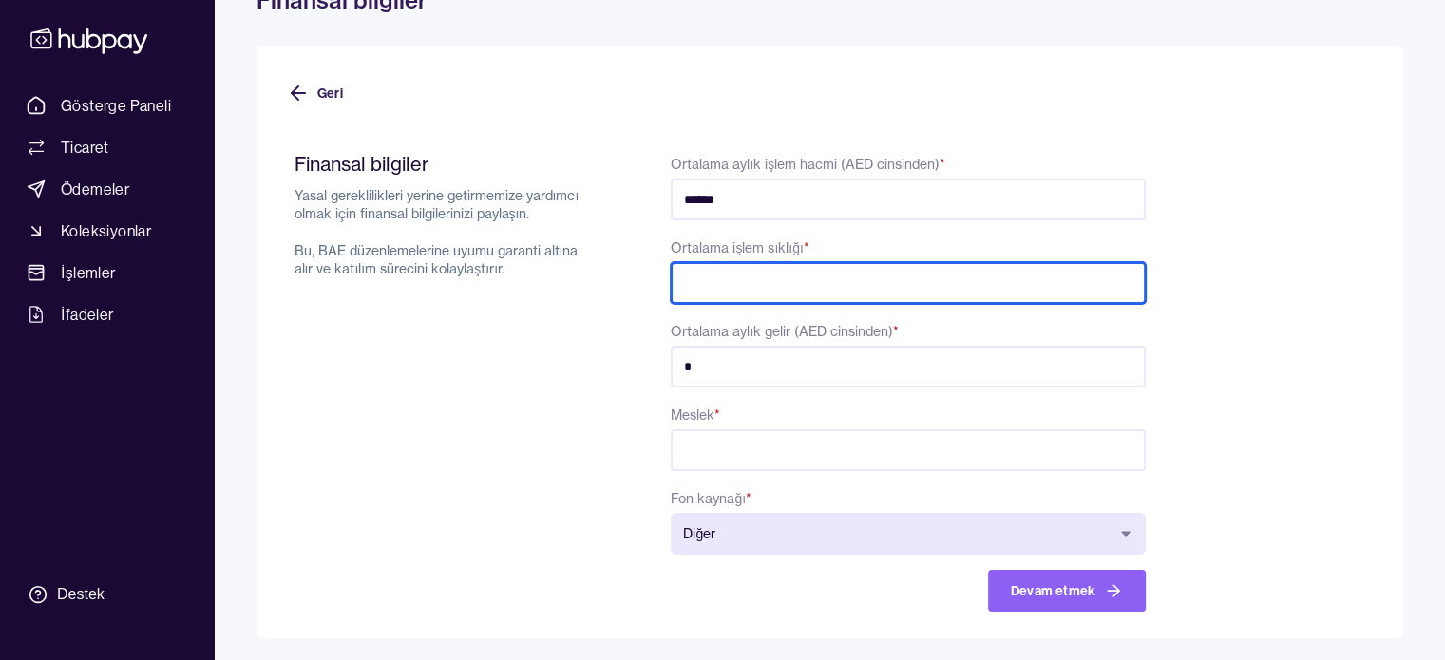
click at [734, 276] on input "Ortalama işlem sıklığı *" at bounding box center [908, 283] width 474 height 42
type input "**"
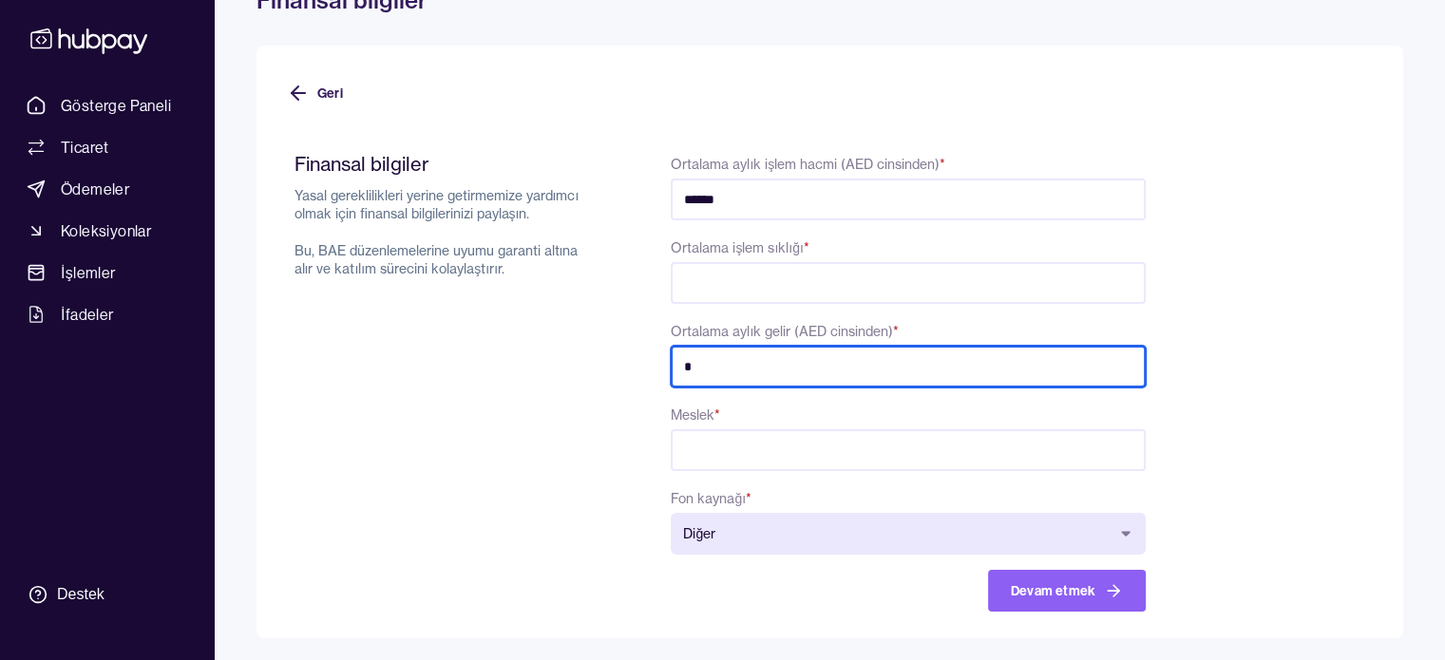
click at [694, 366] on input "*" at bounding box center [908, 367] width 474 height 42
type input "******"
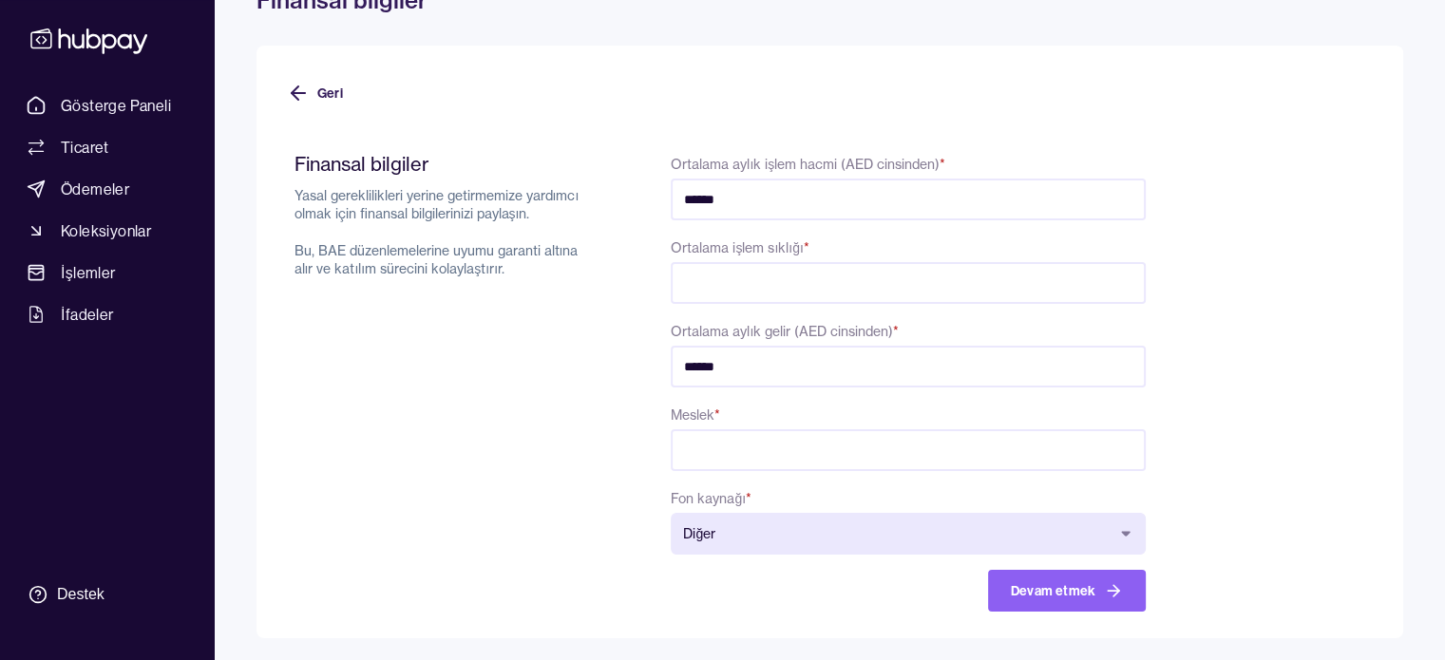
click at [700, 444] on input "Meslek *" at bounding box center [908, 450] width 474 height 42
type input "********"
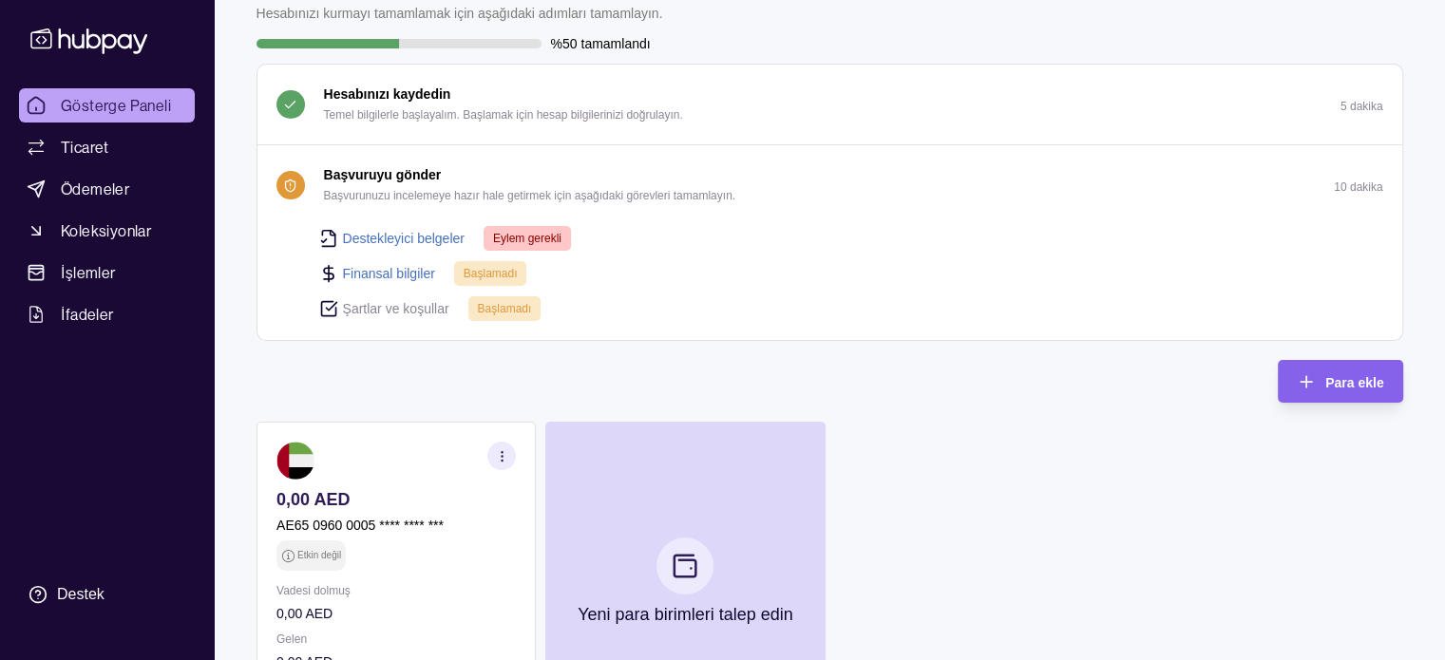
scroll to position [160, 0]
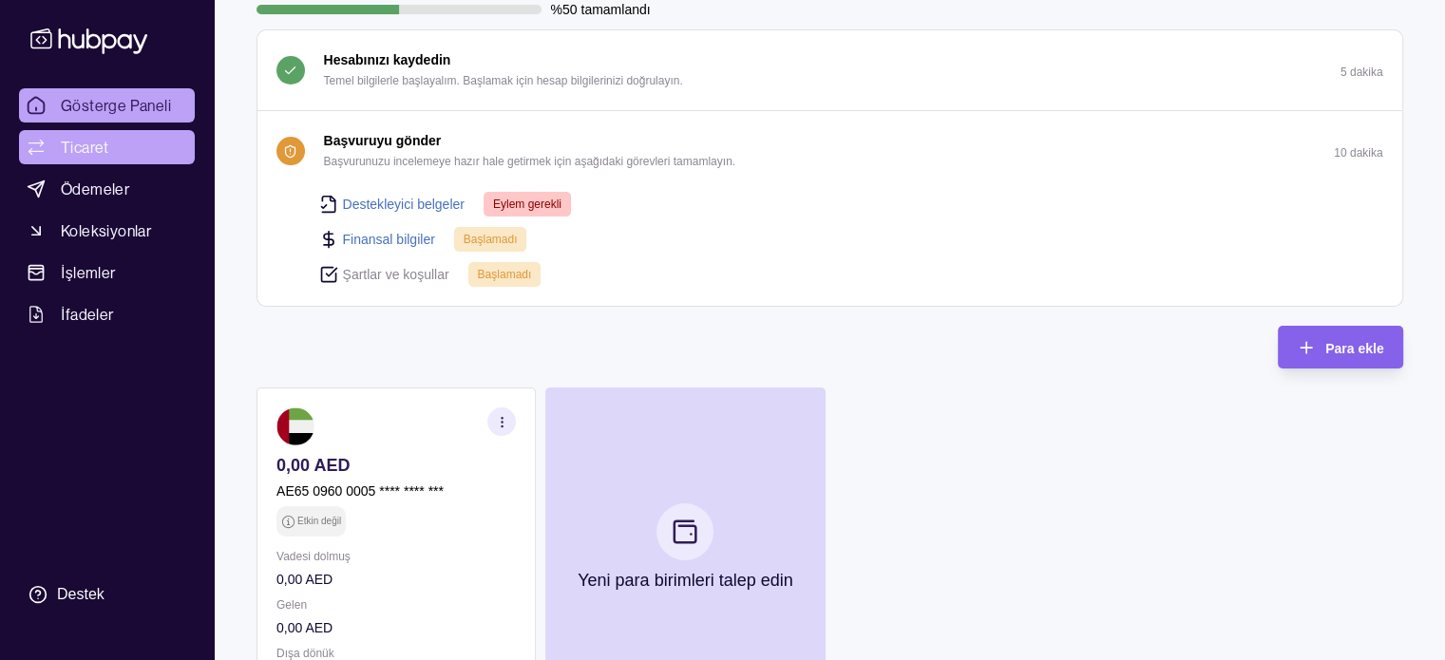
click at [93, 142] on font "Ticaret" at bounding box center [85, 147] width 48 height 19
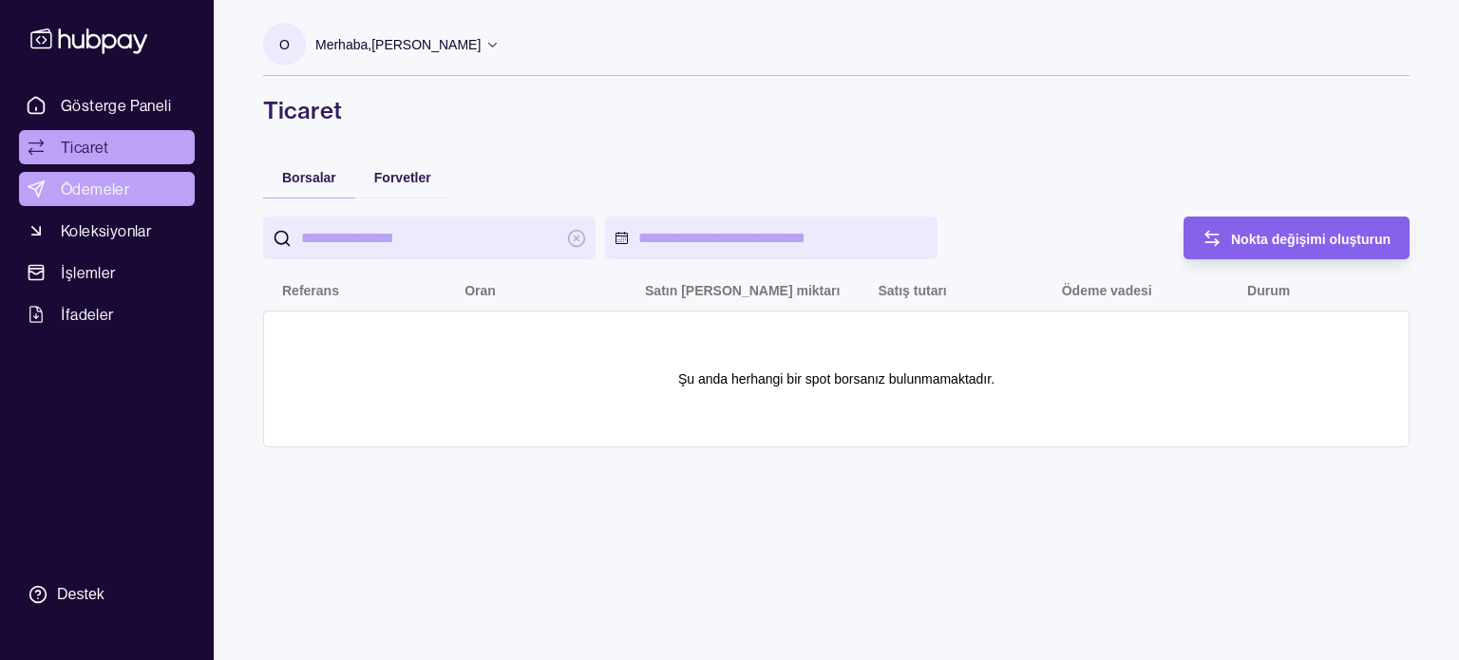
click at [106, 185] on font "Ödemeler" at bounding box center [95, 189] width 68 height 19
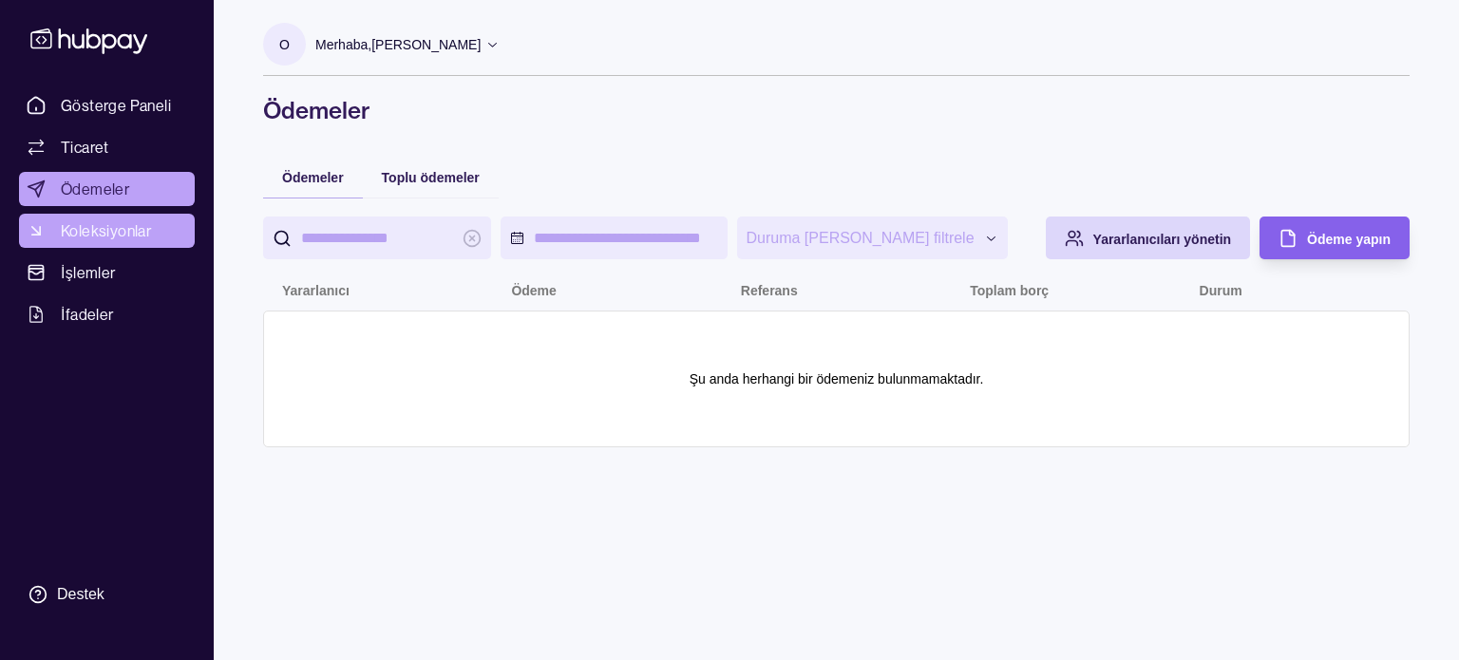
click at [75, 241] on span "Koleksiyonlar" at bounding box center [106, 230] width 90 height 23
